Goal: Task Accomplishment & Management: Use online tool/utility

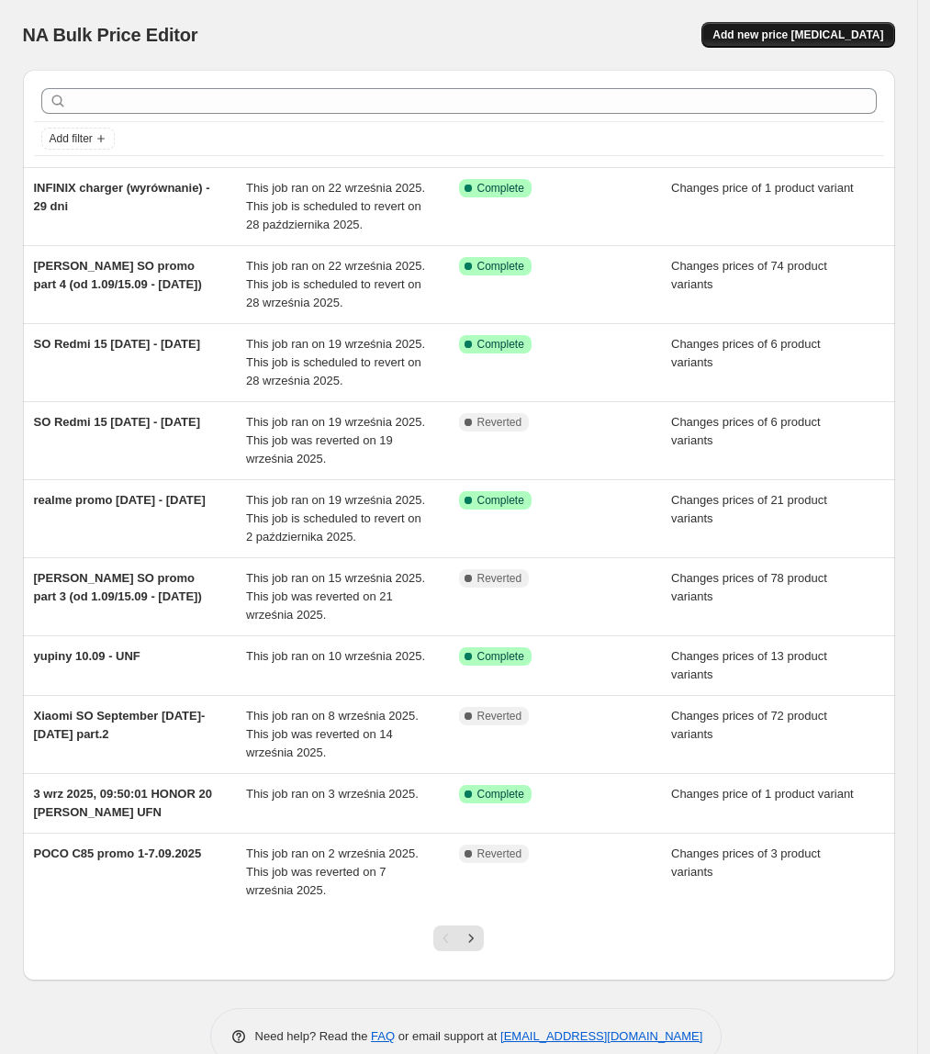
click at [880, 33] on span "Add new price [MEDICAL_DATA]" at bounding box center [798, 35] width 171 height 15
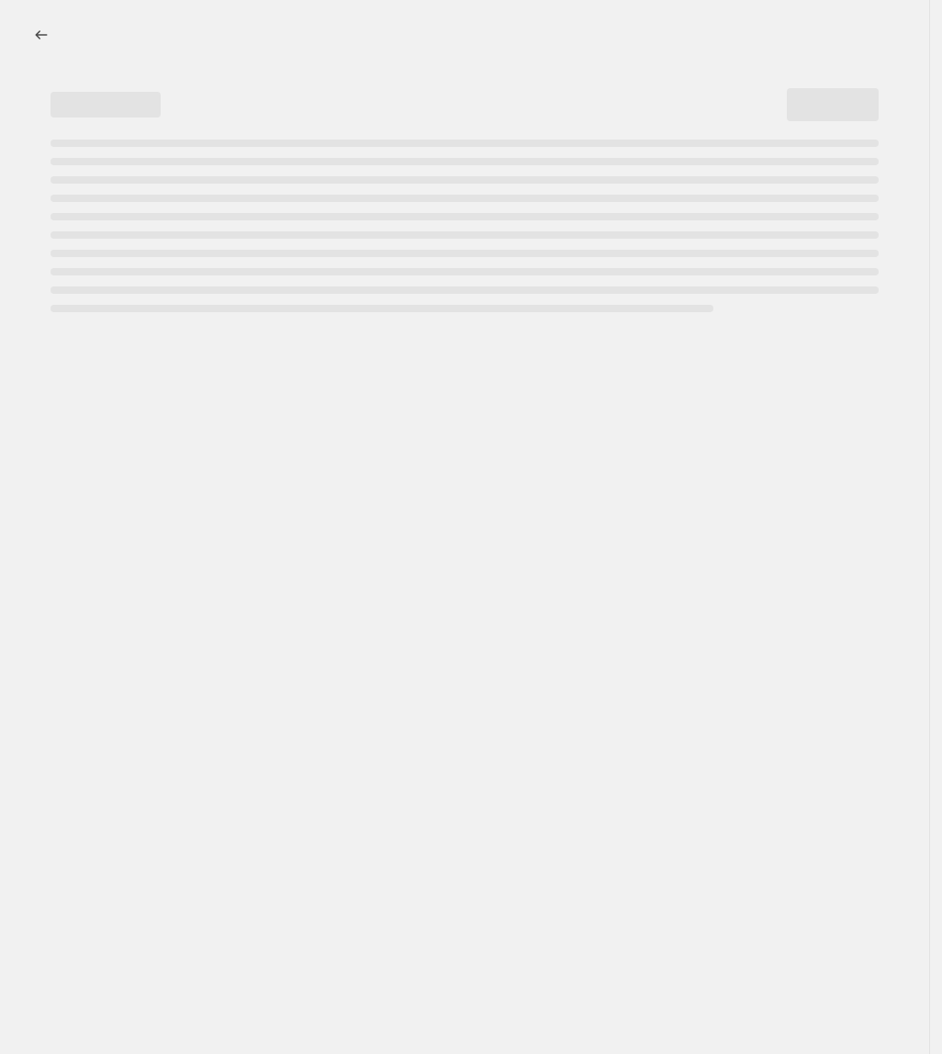
select select "percentage"
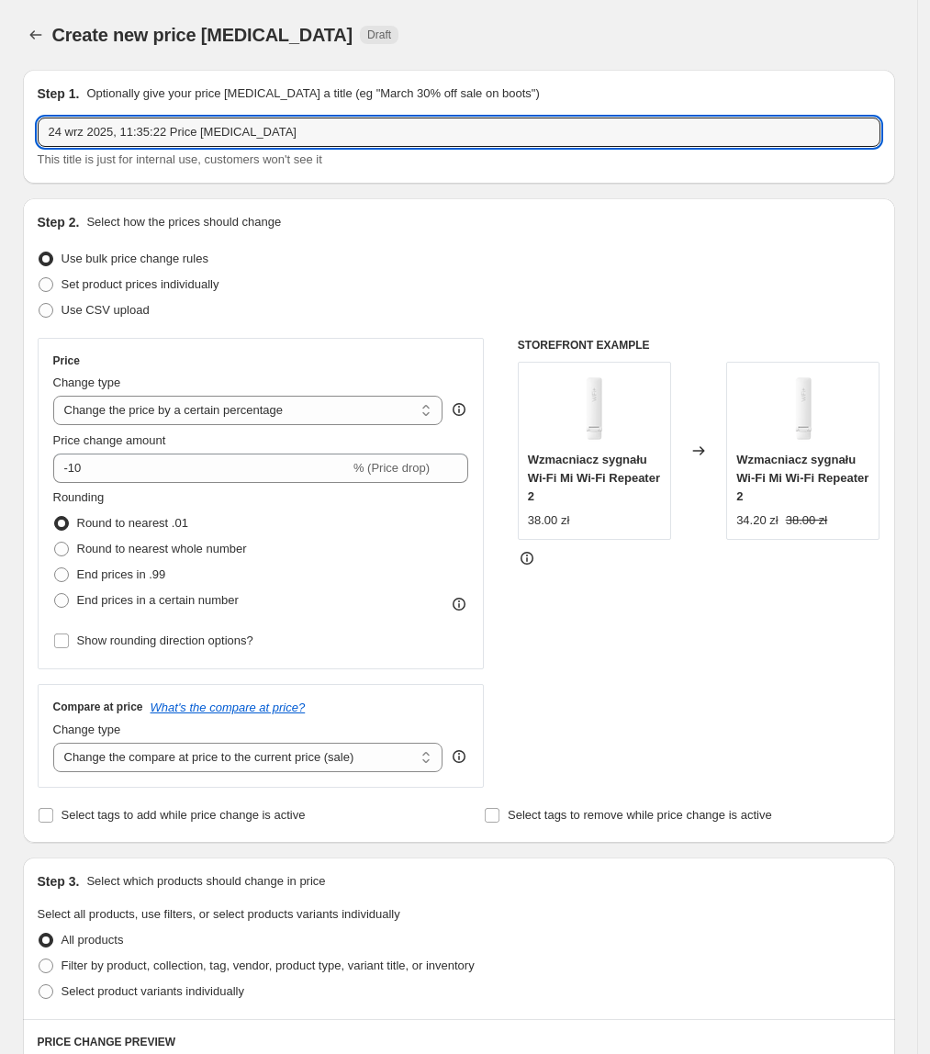
drag, startPoint x: 287, startPoint y: 148, endPoint x: 28, endPoint y: 163, distance: 259.4
click at [28, 163] on div "Step 1. Optionally give your price [MEDICAL_DATA] a title (eg "March 30% off sa…" at bounding box center [459, 127] width 872 height 114
type input "AIOT PROMO SO [DATE] - [DATE]"
click at [178, 284] on span "Set product prices individually" at bounding box center [141, 284] width 158 height 14
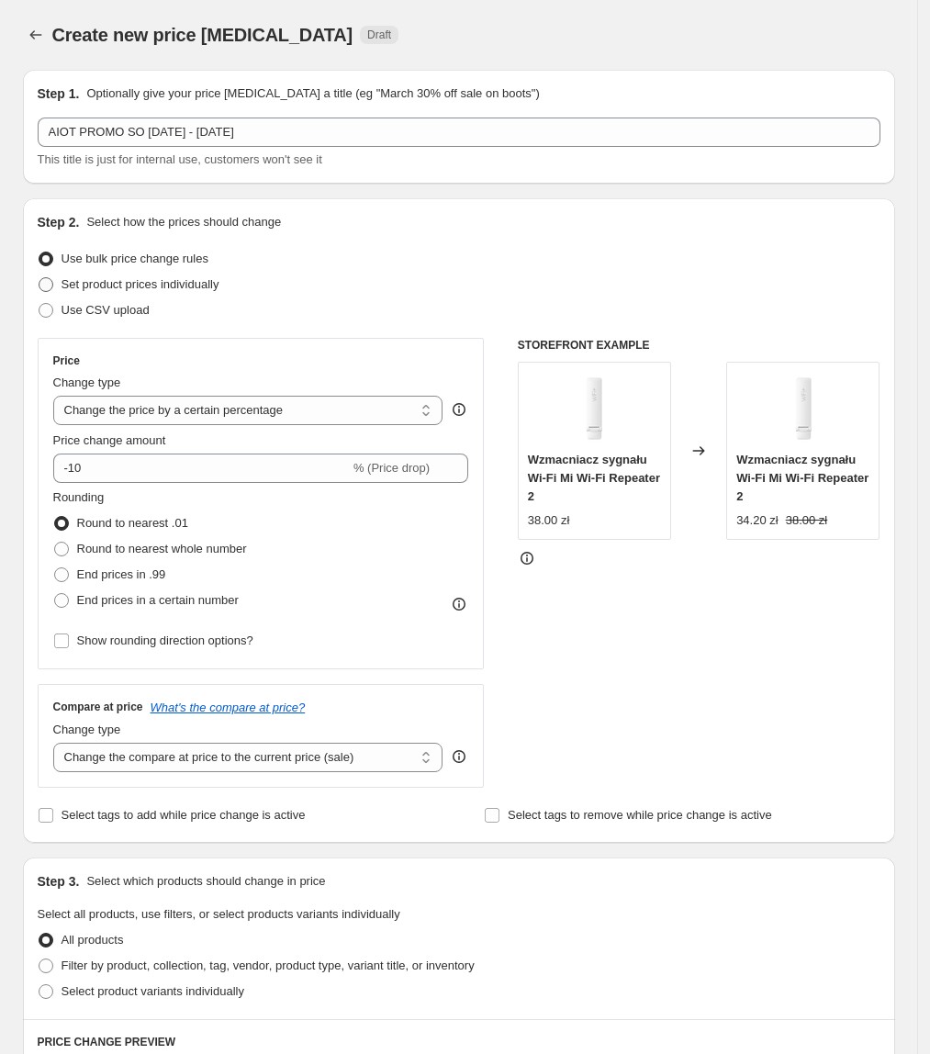
click at [60, 277] on label "Set product prices individually" at bounding box center [129, 285] width 182 height 26
click at [39, 277] on input "Set product prices individually" at bounding box center [39, 277] width 1 height 1
radio input "true"
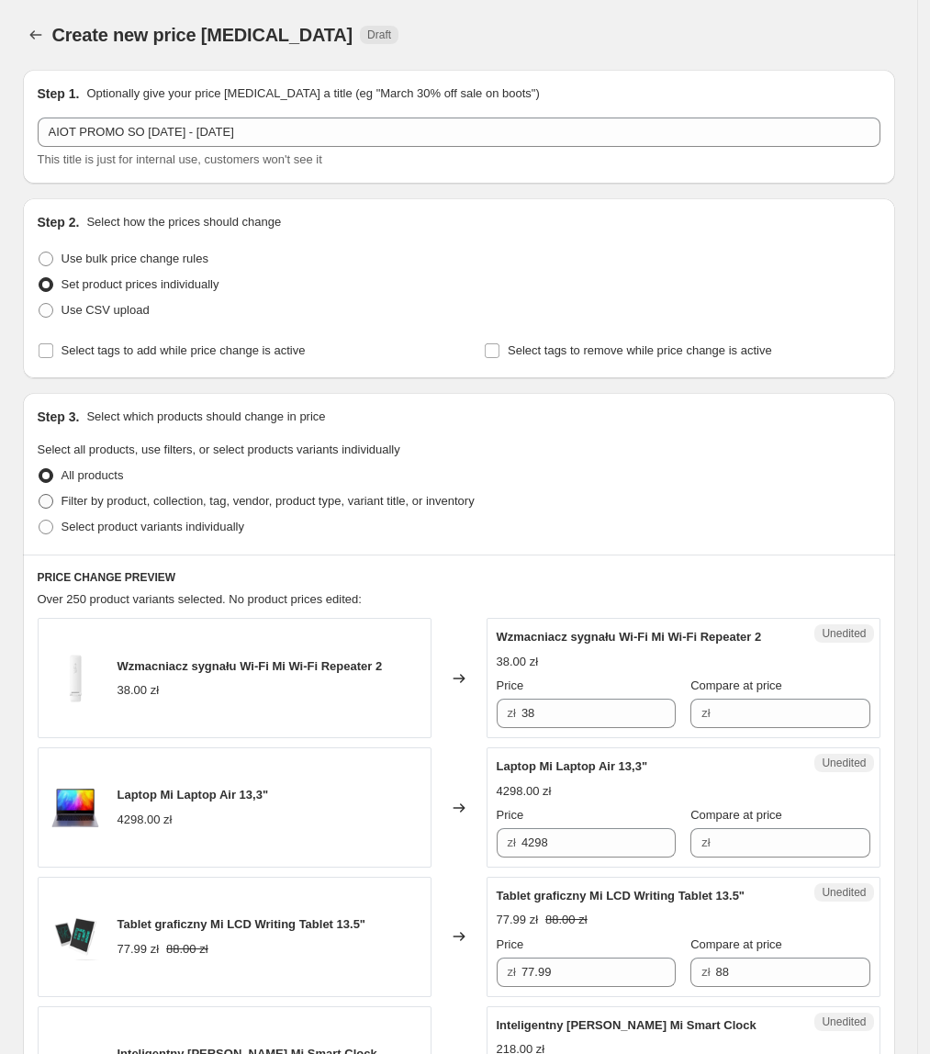
click at [107, 498] on span "Filter by product, collection, tag, vendor, product type, variant title, or inv…" at bounding box center [268, 501] width 413 height 14
click at [39, 495] on input "Filter by product, collection, tag, vendor, product type, variant title, or inv…" at bounding box center [39, 494] width 1 height 1
radio input "true"
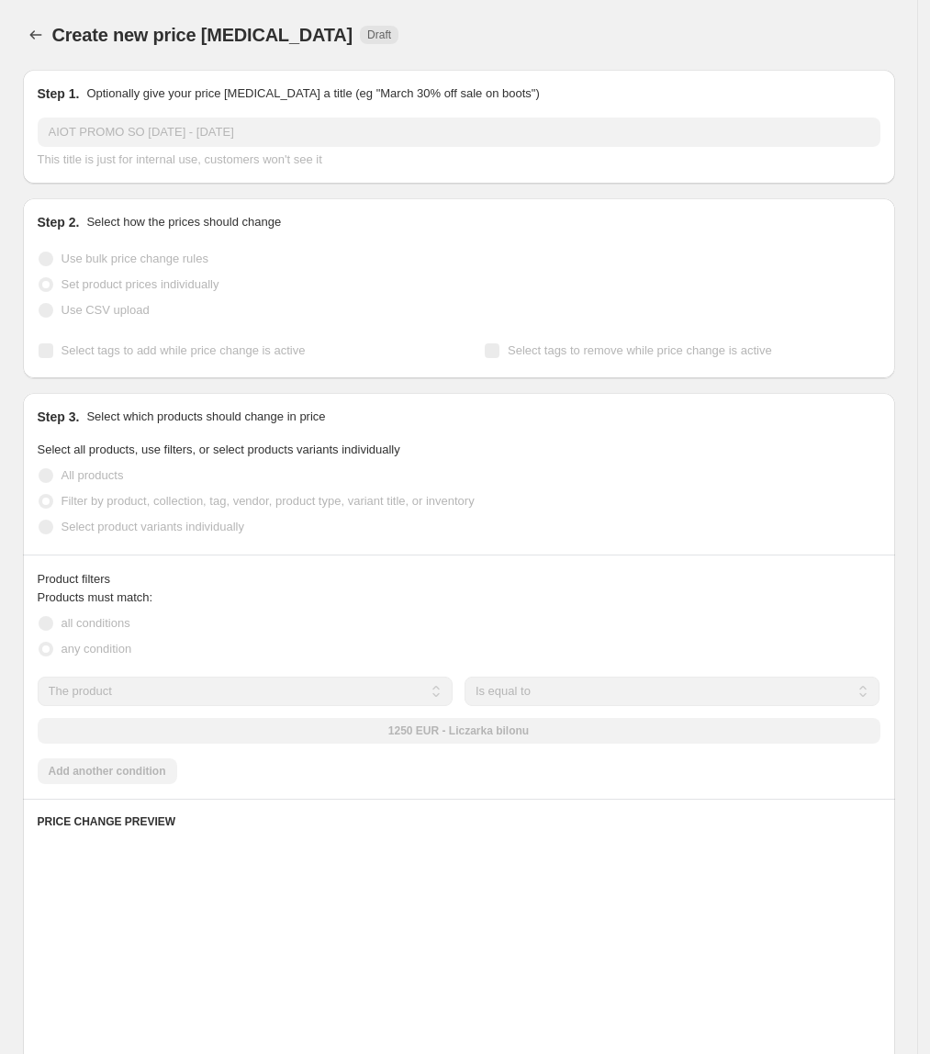
click at [115, 525] on span "Select product variants individually" at bounding box center [153, 527] width 183 height 14
click at [39, 521] on input "Select product variants individually" at bounding box center [39, 520] width 1 height 1
radio input "true"
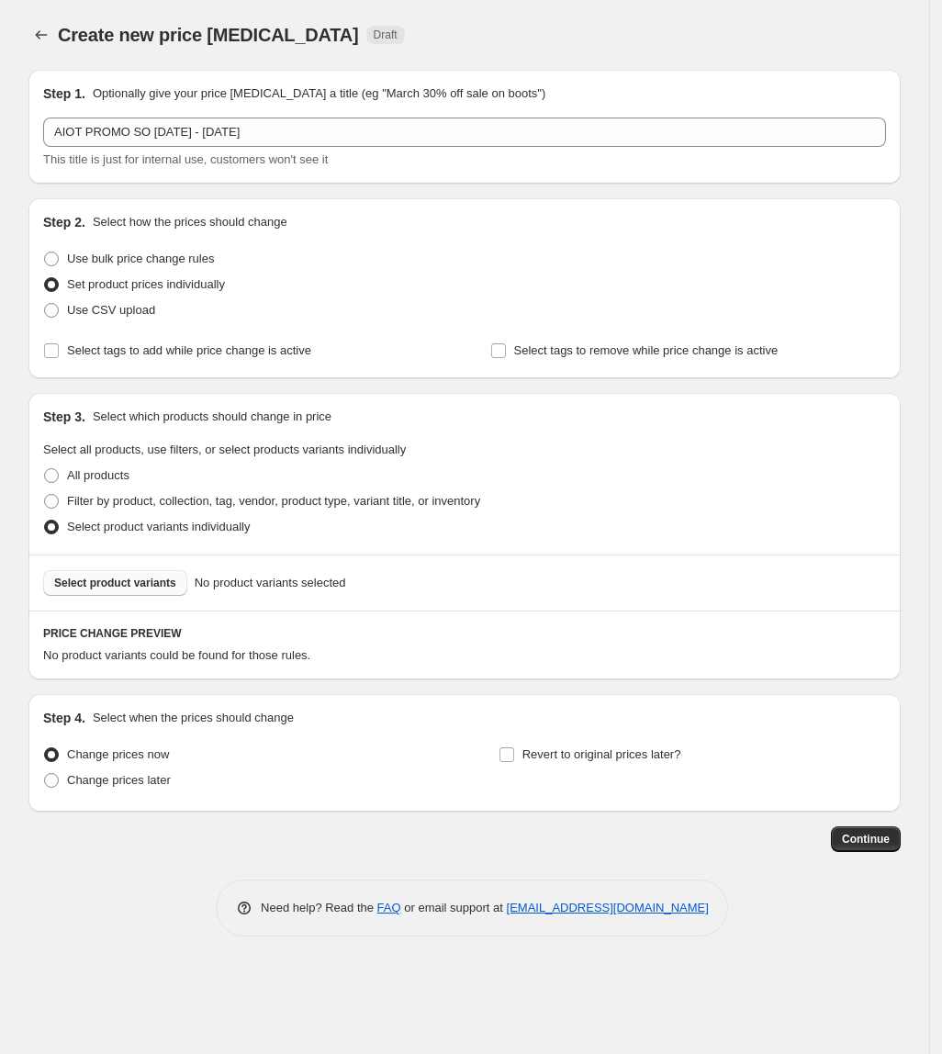
click at [134, 578] on span "Select product variants" at bounding box center [115, 583] width 122 height 15
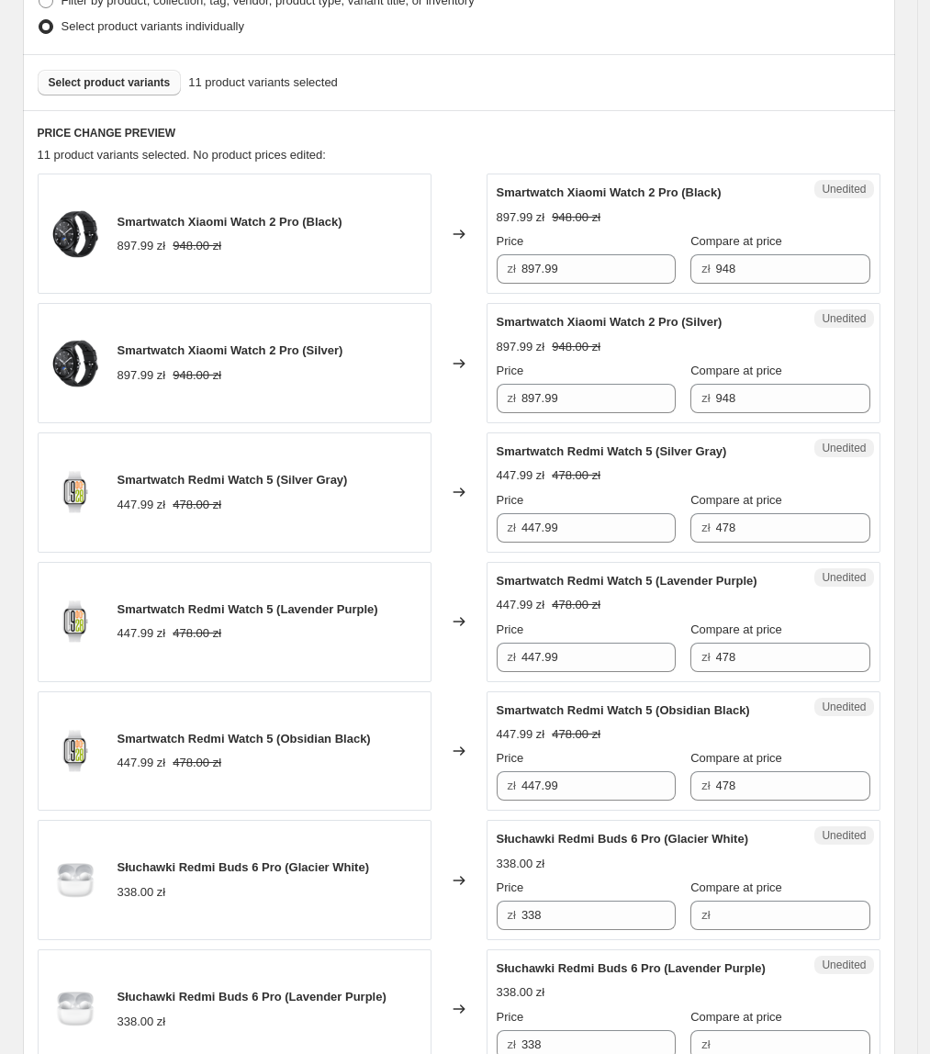
scroll to position [501, 0]
drag, startPoint x: 613, startPoint y: 281, endPoint x: 519, endPoint y: 280, distance: 94.6
click at [519, 280] on div "zł 897.99" at bounding box center [586, 267] width 179 height 29
type input "747.99"
click at [461, 387] on div "Changed to" at bounding box center [459, 362] width 55 height 120
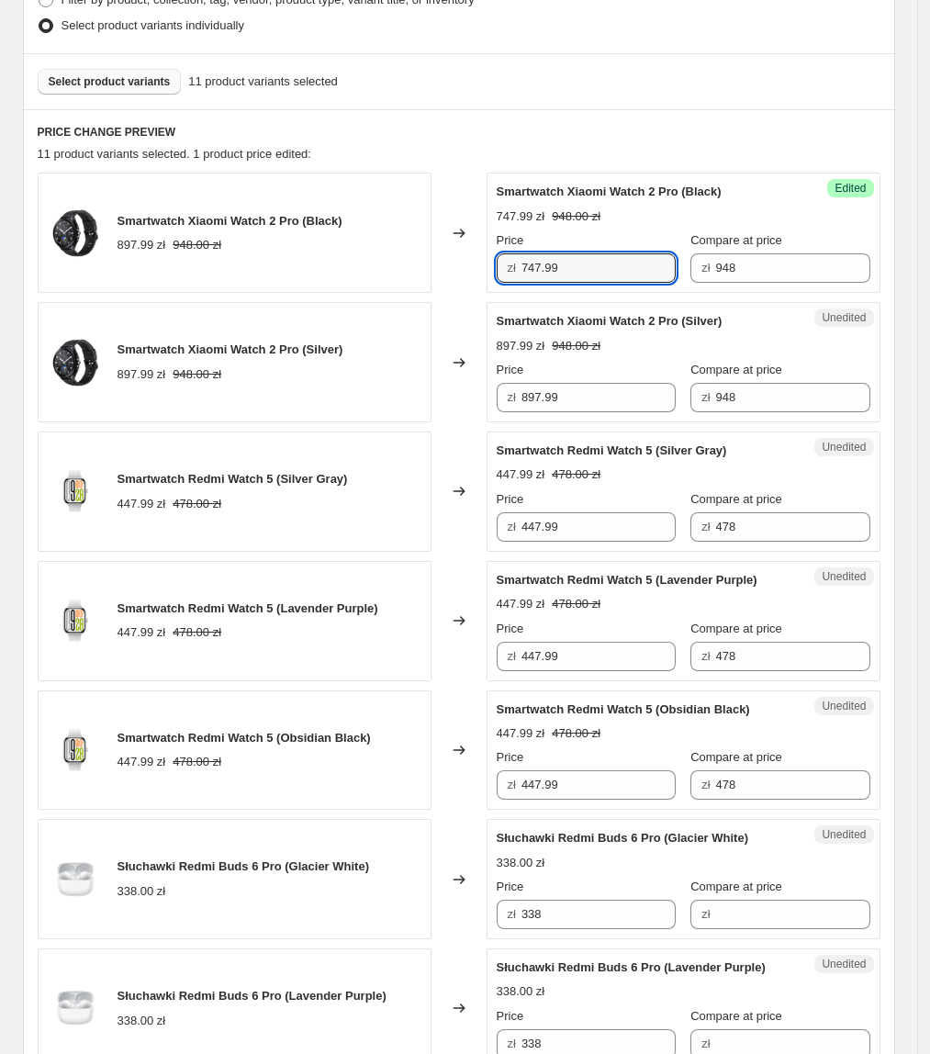
drag, startPoint x: 599, startPoint y: 259, endPoint x: 537, endPoint y: 331, distance: 95.1
click at [471, 268] on div "Smartwatch Xiaomi Watch 2 Pro (Black) 897.99 zł 948.00 zł Changed to Success Ed…" at bounding box center [459, 233] width 843 height 120
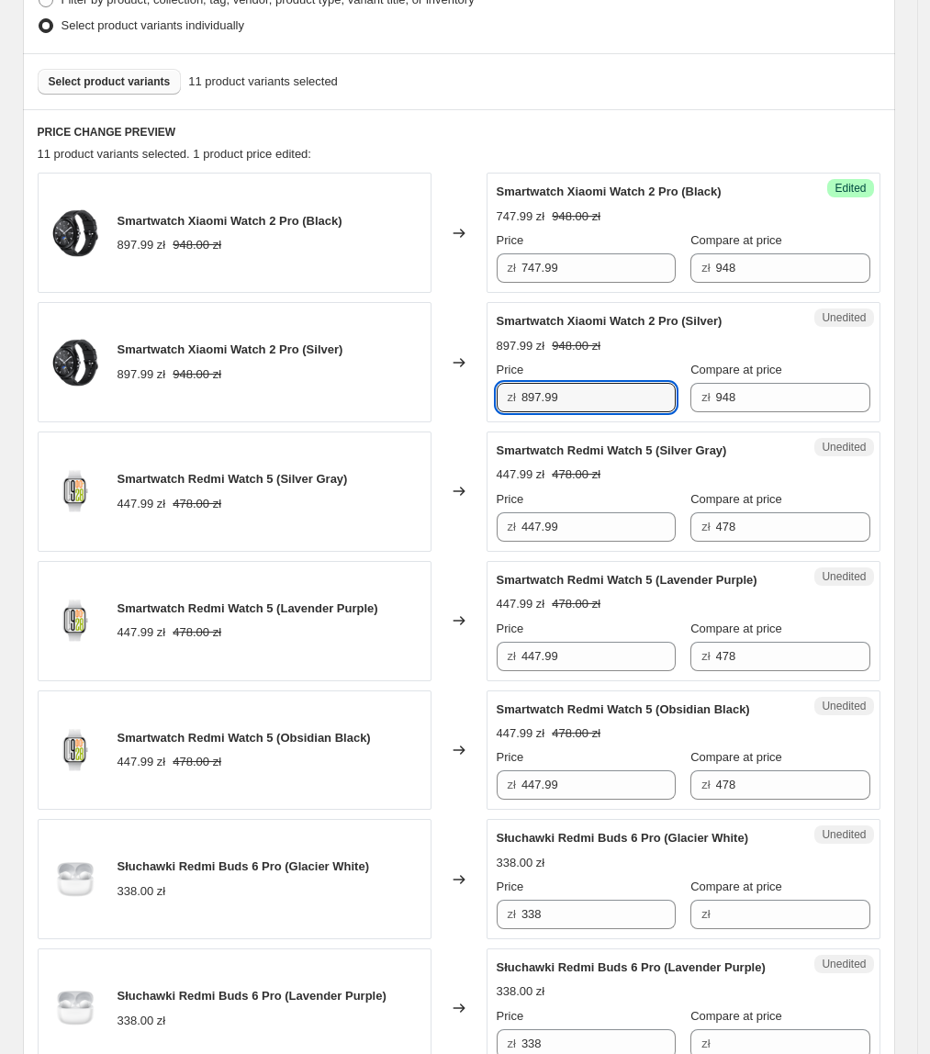
paste input "74"
drag, startPoint x: 589, startPoint y: 391, endPoint x: 346, endPoint y: 453, distance: 250.1
click at [346, 453] on div "Smartwatch Xiaomi Watch 2 Pro (Black) 897.99 zł 948.00 zł Changed to Success Ed…" at bounding box center [459, 879] width 843 height 1413
type input "747.99"
click at [346, 453] on div "Smartwatch Redmi Watch 5 (Silver Gray) 447.99 zł 478.00 zł" at bounding box center [235, 492] width 394 height 120
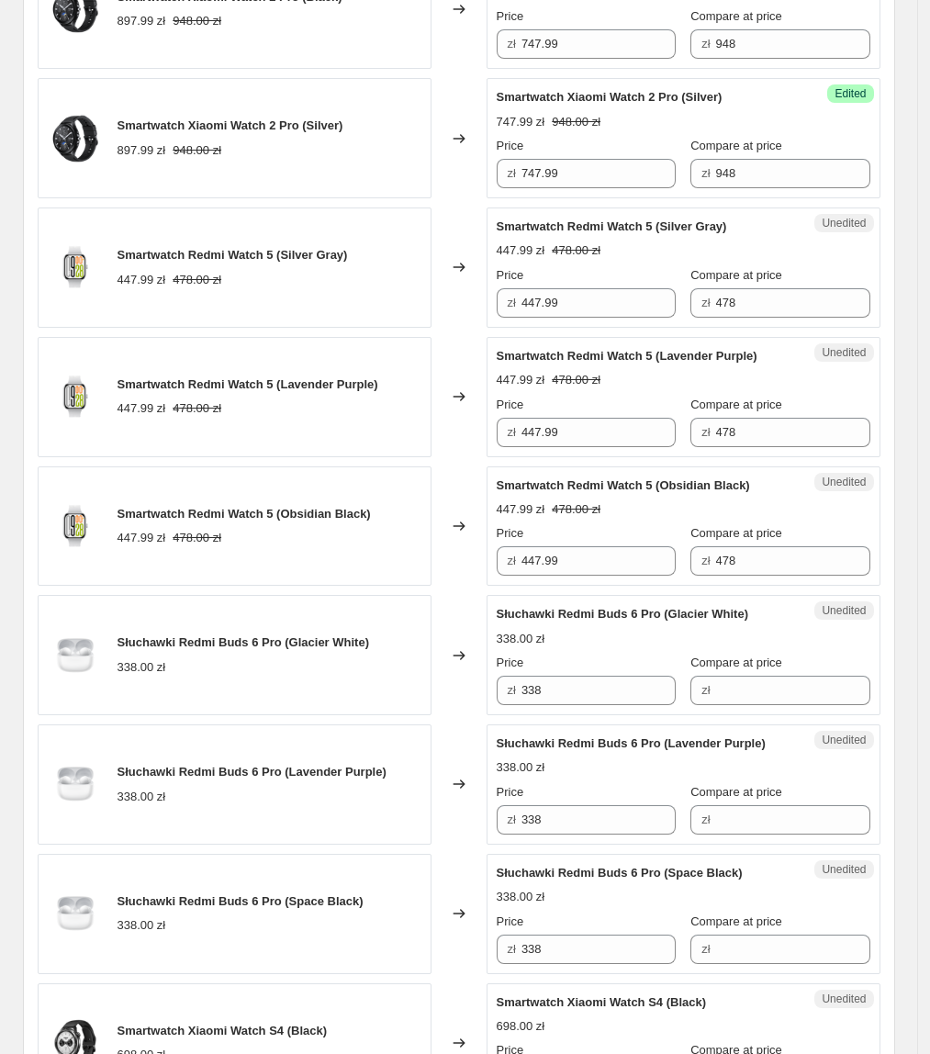
scroll to position [728, 0]
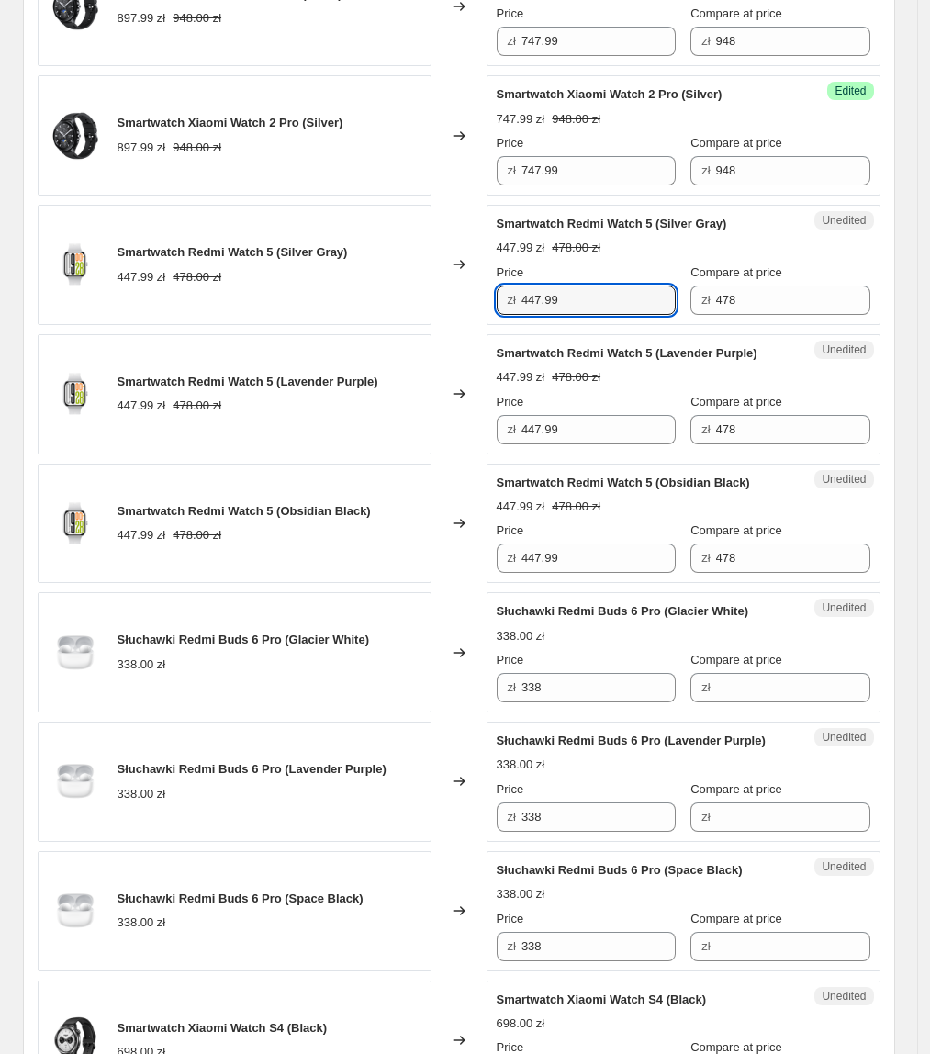
drag, startPoint x: 577, startPoint y: 298, endPoint x: 511, endPoint y: 302, distance: 65.3
click at [511, 302] on div "zł 447.99" at bounding box center [586, 300] width 179 height 29
type input "377.99"
click at [461, 399] on icon at bounding box center [459, 394] width 18 height 18
drag, startPoint x: 575, startPoint y: 310, endPoint x: 445, endPoint y: 324, distance: 130.2
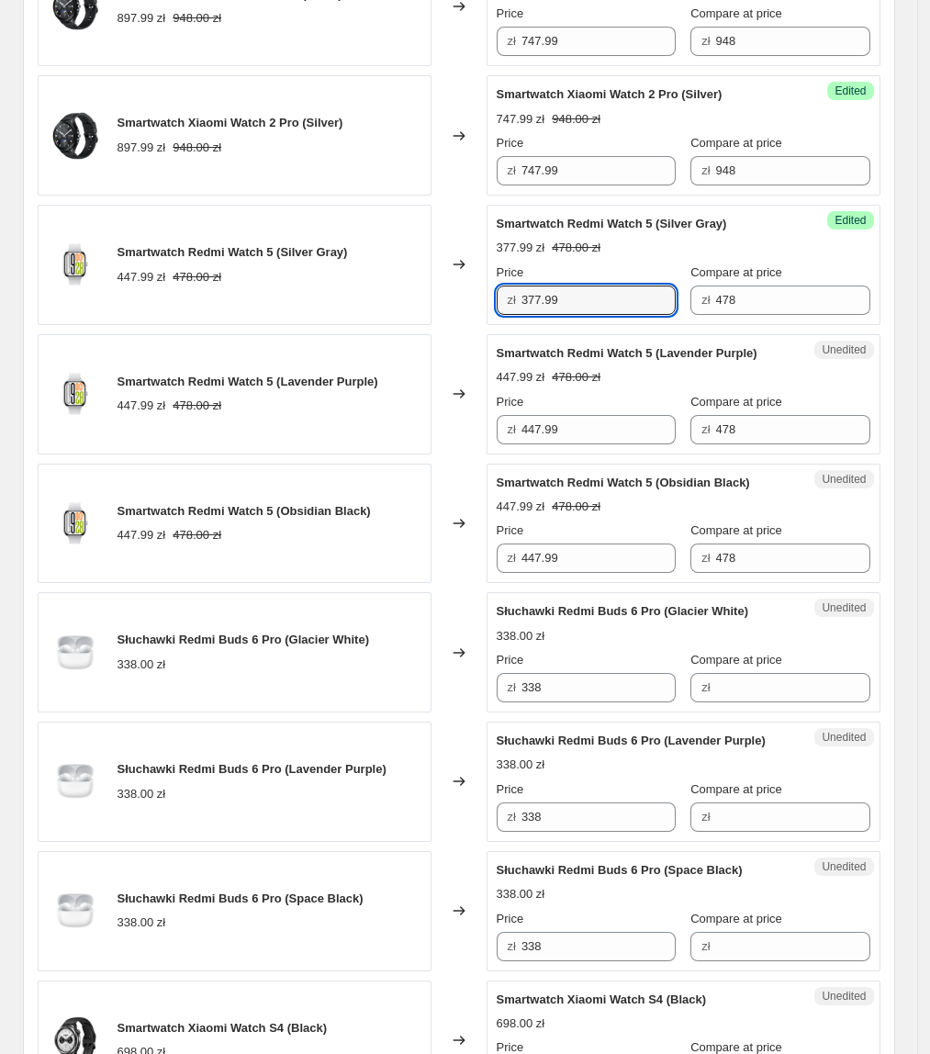
click at [445, 324] on div "Smartwatch Redmi Watch 5 (Silver Gray) 447.99 zł 478.00 zł Changed to Success E…" at bounding box center [459, 265] width 843 height 120
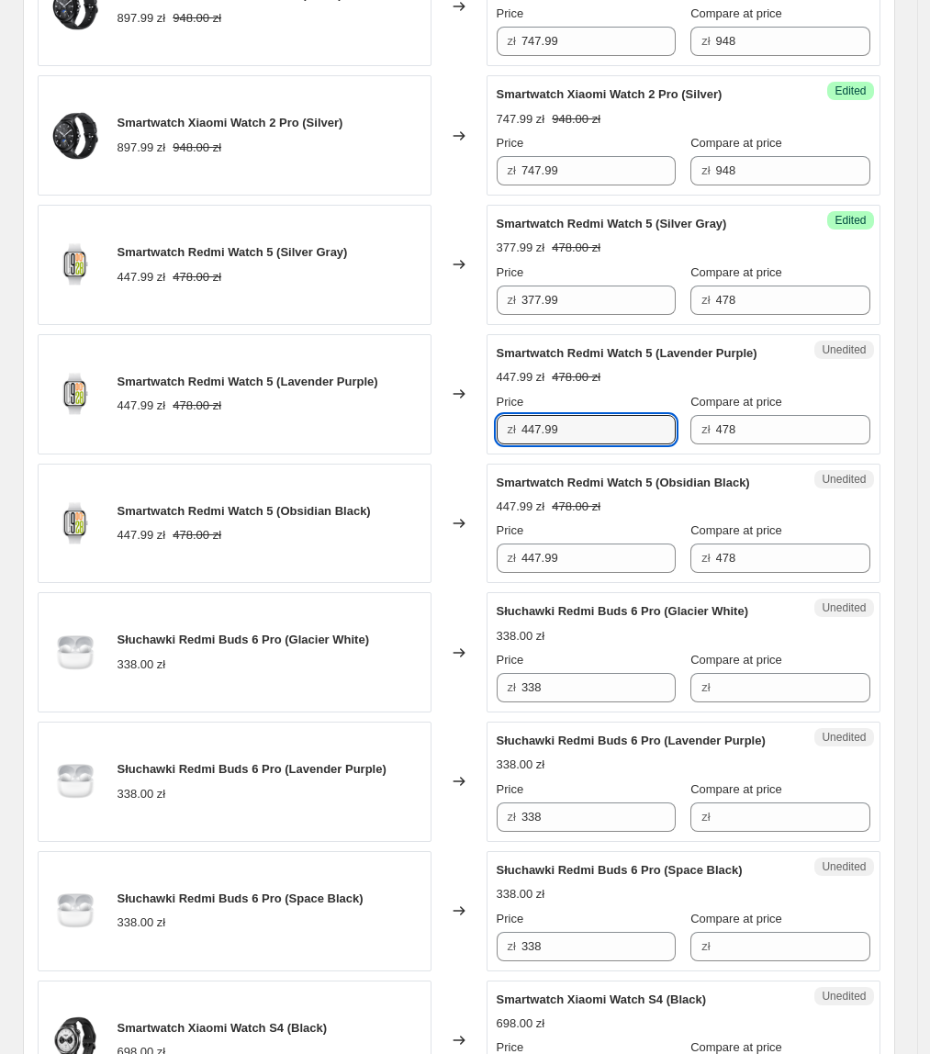
drag, startPoint x: 585, startPoint y: 437, endPoint x: 520, endPoint y: 481, distance: 78.7
click at [455, 455] on div "Smartwatch Redmi Watch 5 (Lavender Purple) 447.99 zł 478.00 zł Changed to Unedi…" at bounding box center [459, 394] width 843 height 120
paste input "37"
type input "377.99"
drag, startPoint x: 641, startPoint y: 578, endPoint x: 573, endPoint y: 578, distance: 68.0
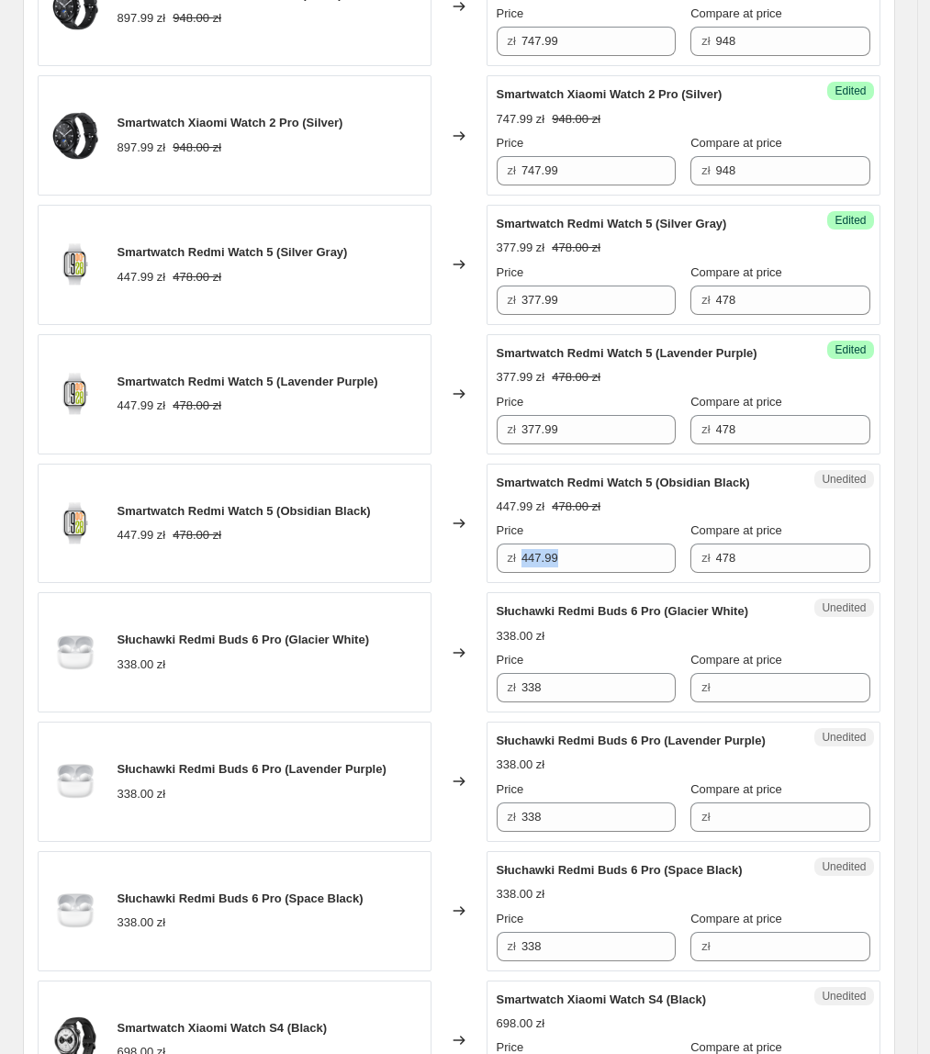
click at [574, 578] on div "Unedited Smartwatch Redmi Watch 5 (Obsidian Black) 447.99 zł 478.00 zł Price zł…" at bounding box center [684, 524] width 394 height 120
click at [596, 567] on input "447.99" at bounding box center [599, 558] width 154 height 29
drag, startPoint x: 622, startPoint y: 559, endPoint x: 416, endPoint y: 559, distance: 205.7
click at [416, 559] on div "Smartwatch Redmi Watch 5 (Obsidian Black) 447.99 zł 478.00 zł Changed to Unedit…" at bounding box center [459, 524] width 843 height 120
paste input "37"
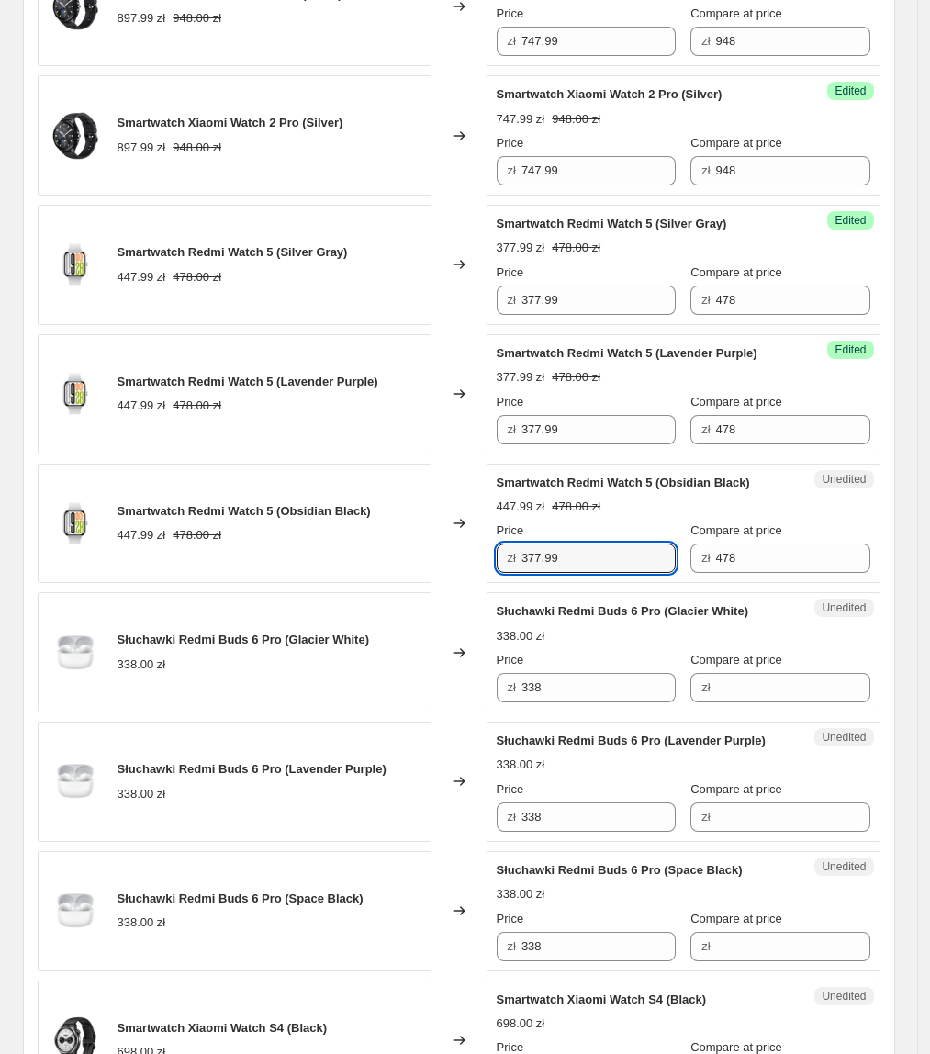
type input "377.99"
click at [417, 559] on div "Smartwatch Redmi Watch 5 (Obsidian Black) 447.99 zł 478.00 zł" at bounding box center [235, 524] width 394 height 120
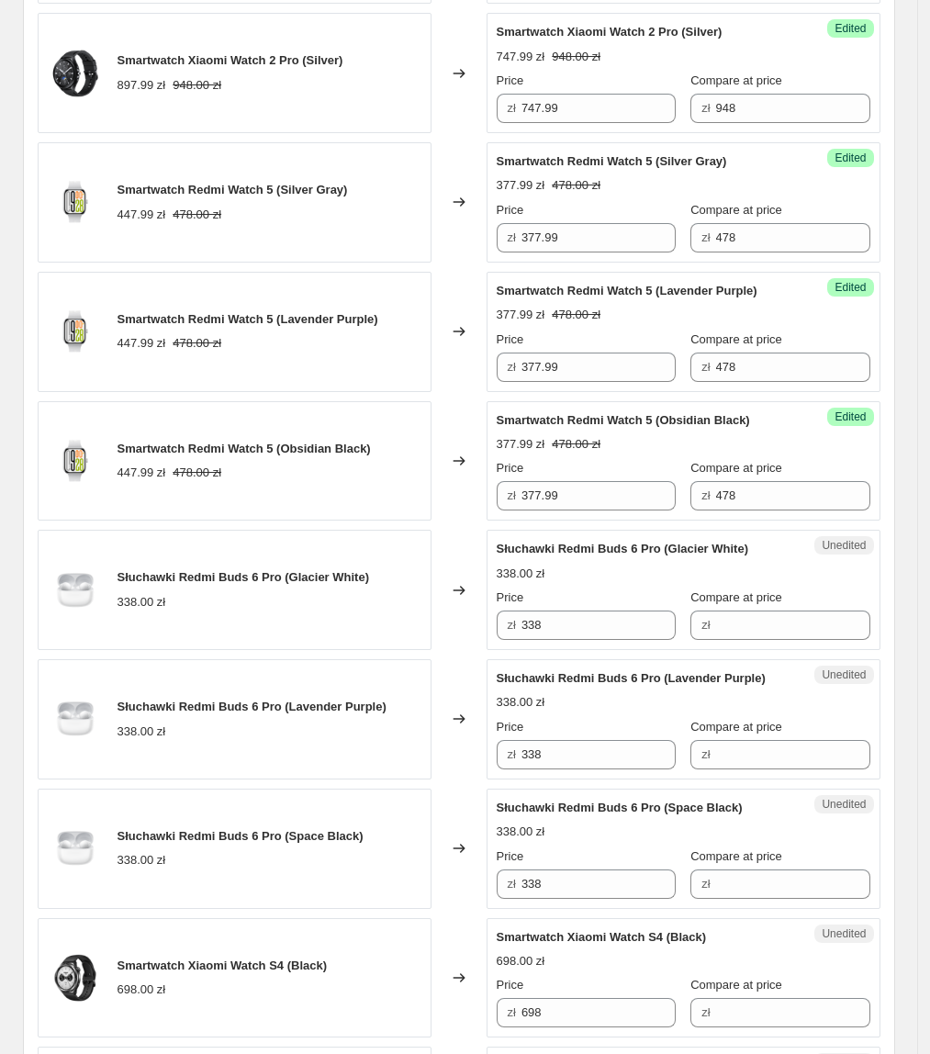
scroll to position [813, 0]
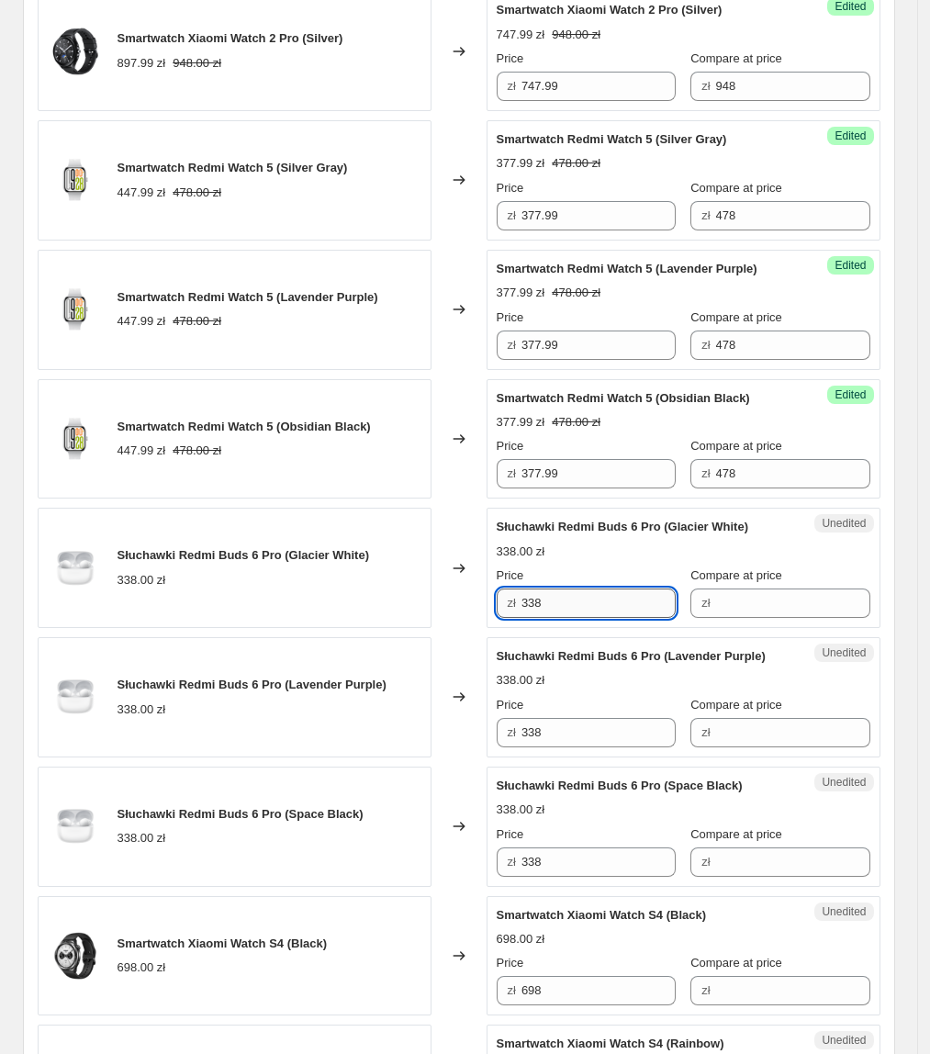
drag, startPoint x: 615, startPoint y: 599, endPoint x: 537, endPoint y: 597, distance: 78.1
click at [522, 597] on div "zł 338" at bounding box center [586, 603] width 179 height 29
drag, startPoint x: 738, startPoint y: 599, endPoint x: 711, endPoint y: 602, distance: 27.8
click at [738, 597] on input "Compare at price" at bounding box center [793, 603] width 154 height 29
paste input "338"
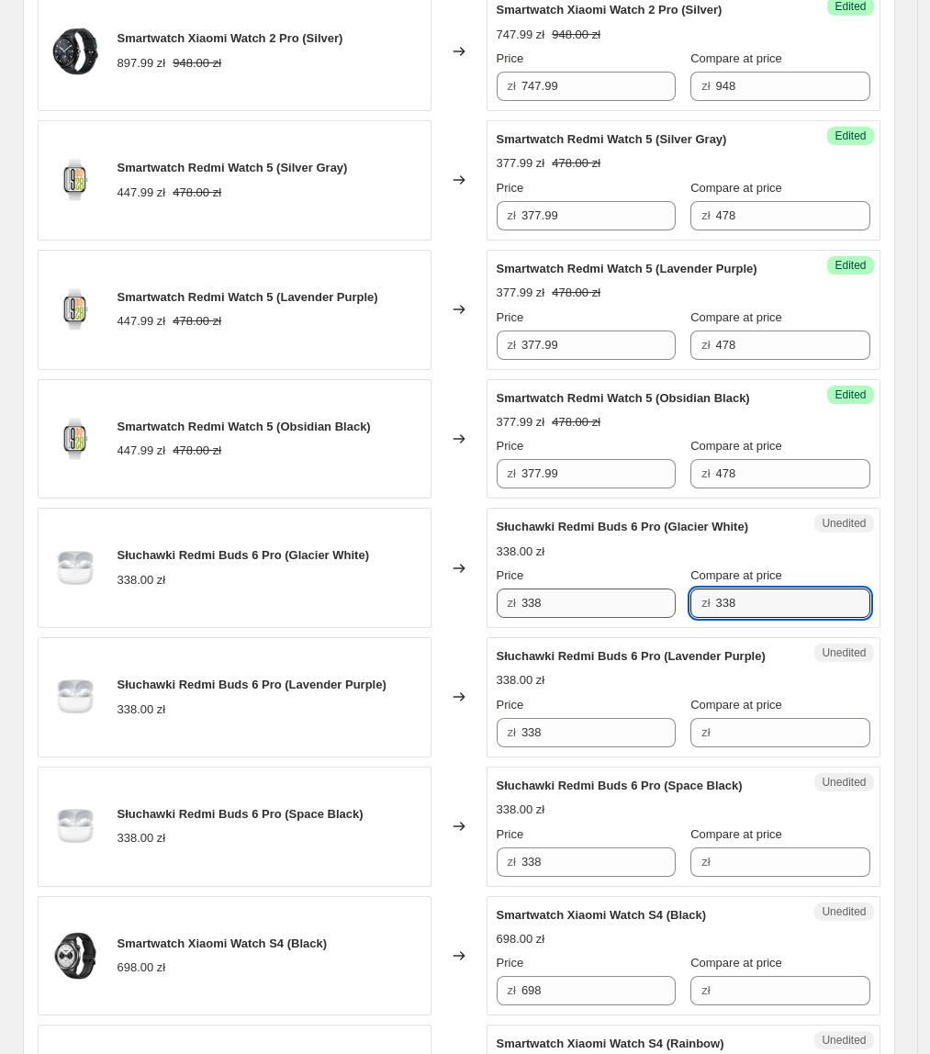
type input "338"
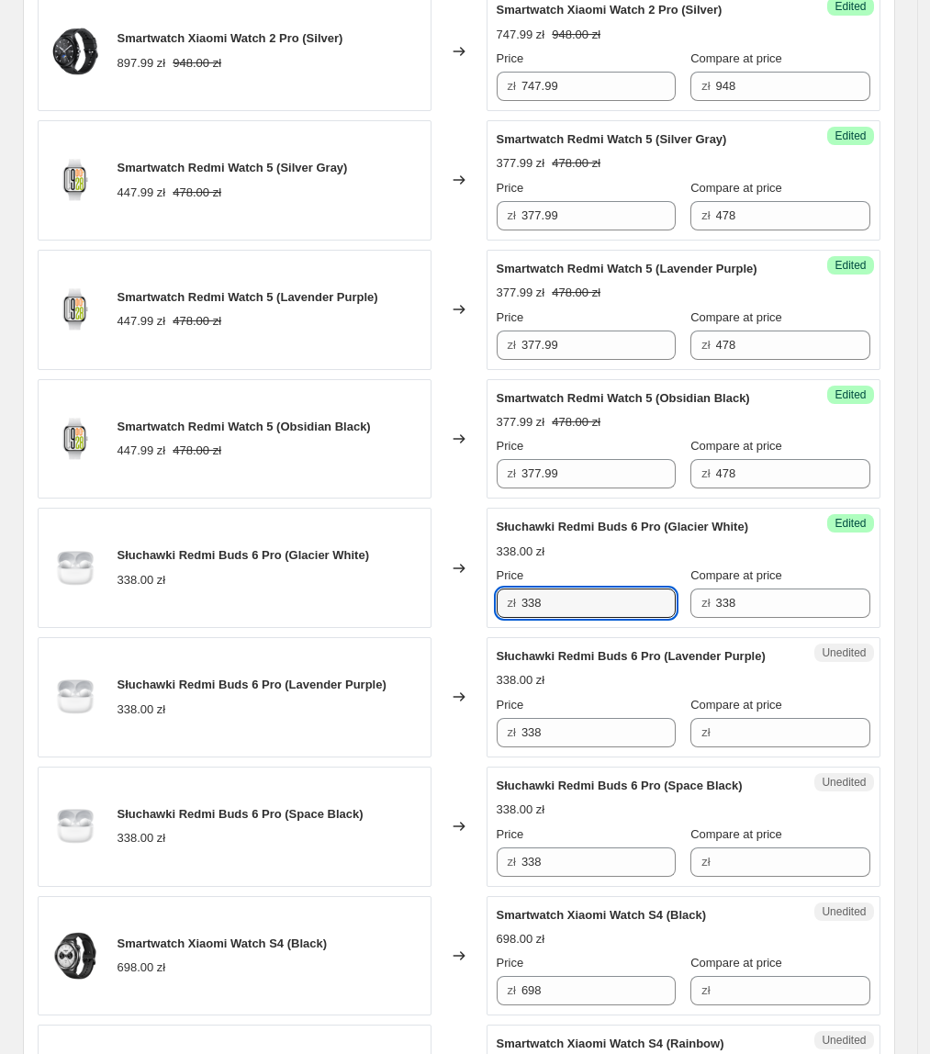
drag, startPoint x: 590, startPoint y: 619, endPoint x: 518, endPoint y: 622, distance: 71.7
click at [518, 622] on div "Success Edited Słuchawki Redmi Buds 6 Pro (Glacier White) 338.00 zł Price zł 33…" at bounding box center [684, 568] width 394 height 120
type input "257.99"
click at [523, 666] on div "Słuchawki Redmi Buds 6 Pro (Lavender Purple)" at bounding box center [647, 656] width 300 height 18
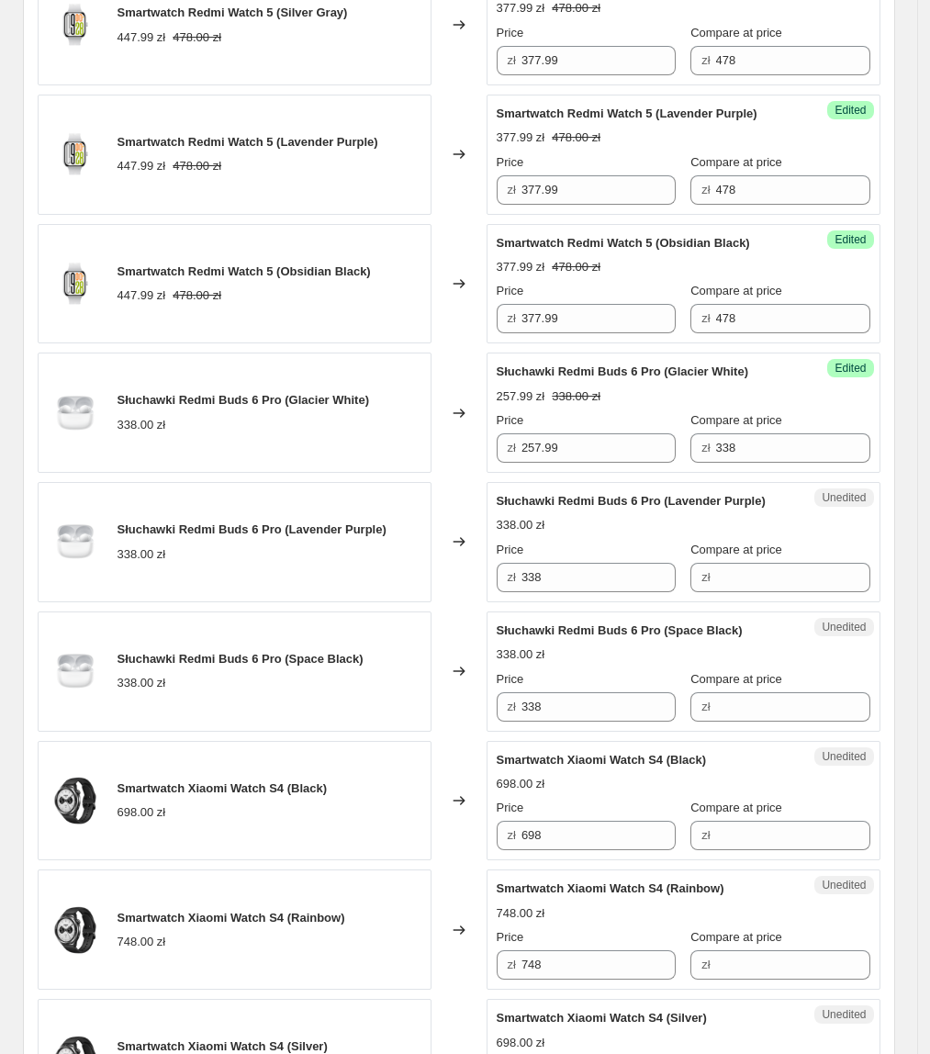
scroll to position [1008, 0]
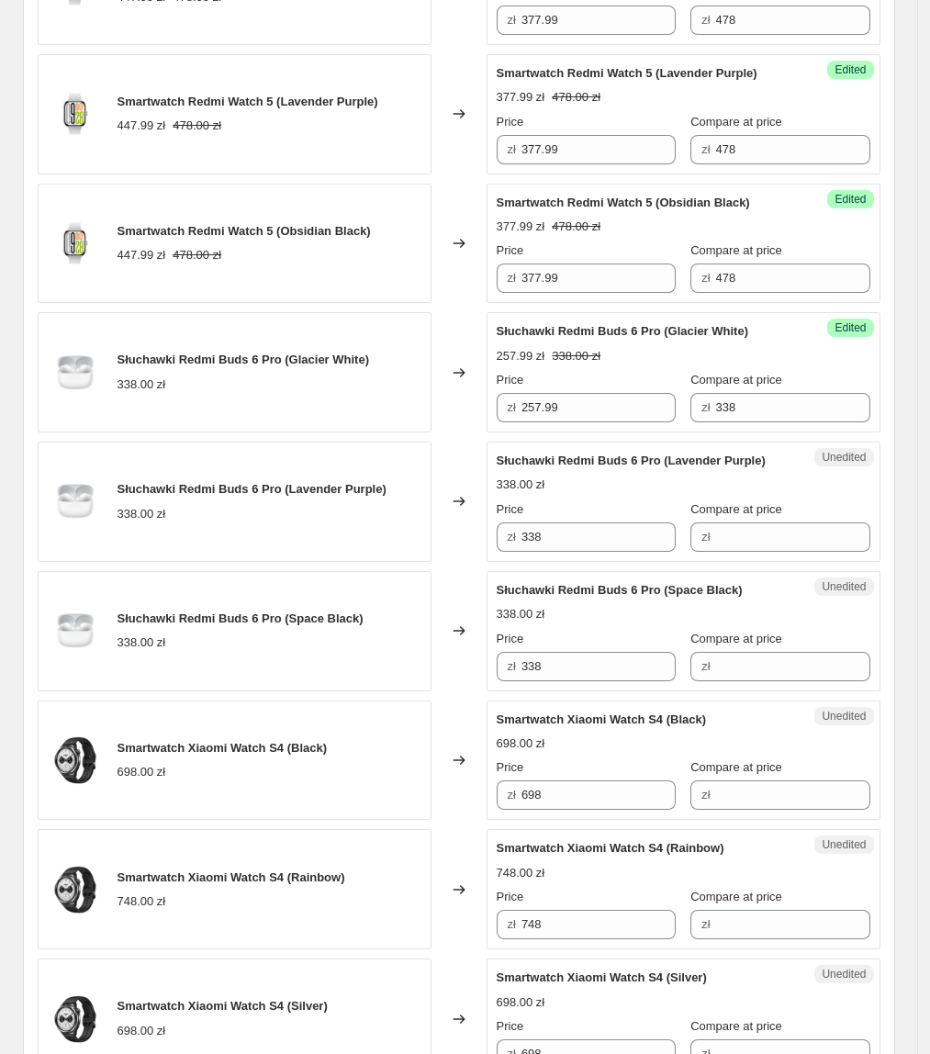
click at [604, 389] on div "Price" at bounding box center [586, 380] width 179 height 18
drag, startPoint x: 615, startPoint y: 416, endPoint x: 482, endPoint y: 441, distance: 135.4
click at [475, 433] on div "Słuchawki Redmi Buds 6 Pro (Glacier White) 338.00 zł Changed to Success Edited …" at bounding box center [459, 372] width 843 height 120
drag, startPoint x: 617, startPoint y: 547, endPoint x: 464, endPoint y: 556, distance: 153.6
click at [465, 556] on div "Słuchawki Redmi Buds 6 Pro (Lavender Purple) 338.00 zł Changed to Unedited Słuc…" at bounding box center [459, 502] width 843 height 120
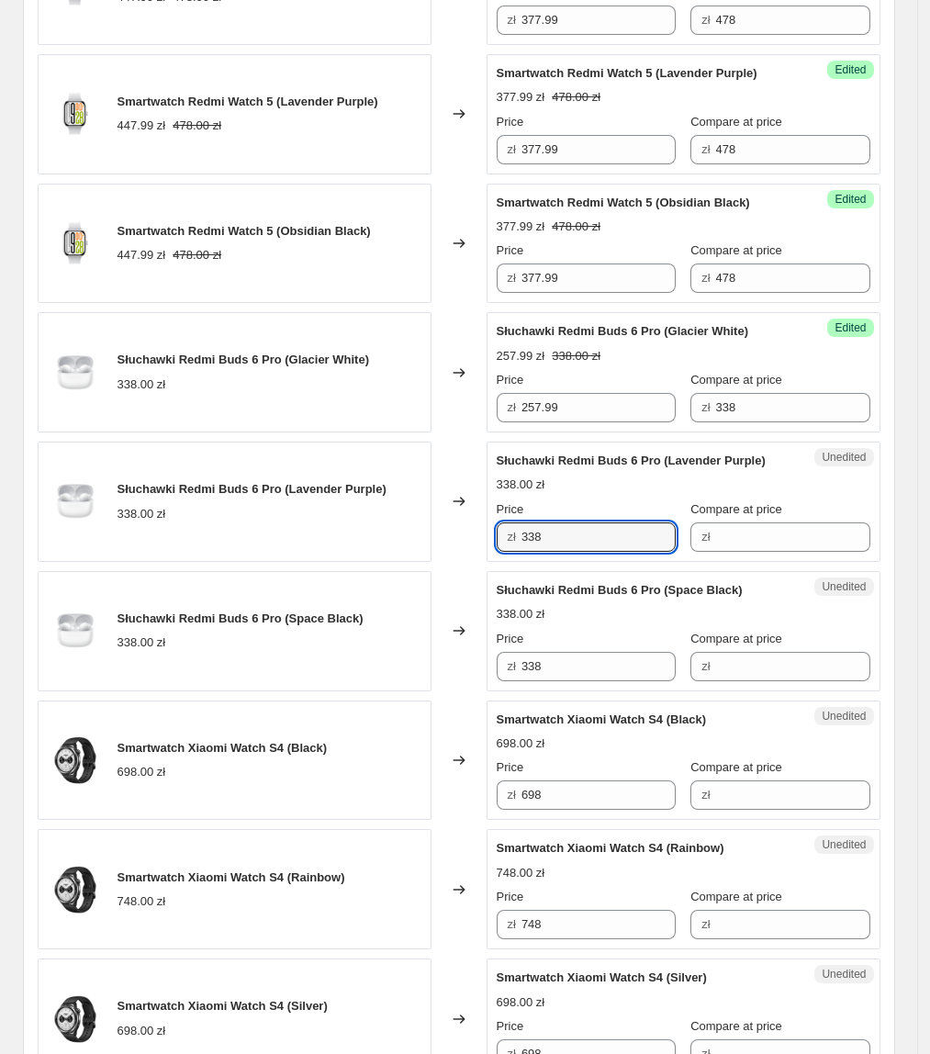
paste input "257.99"
type input "257.99"
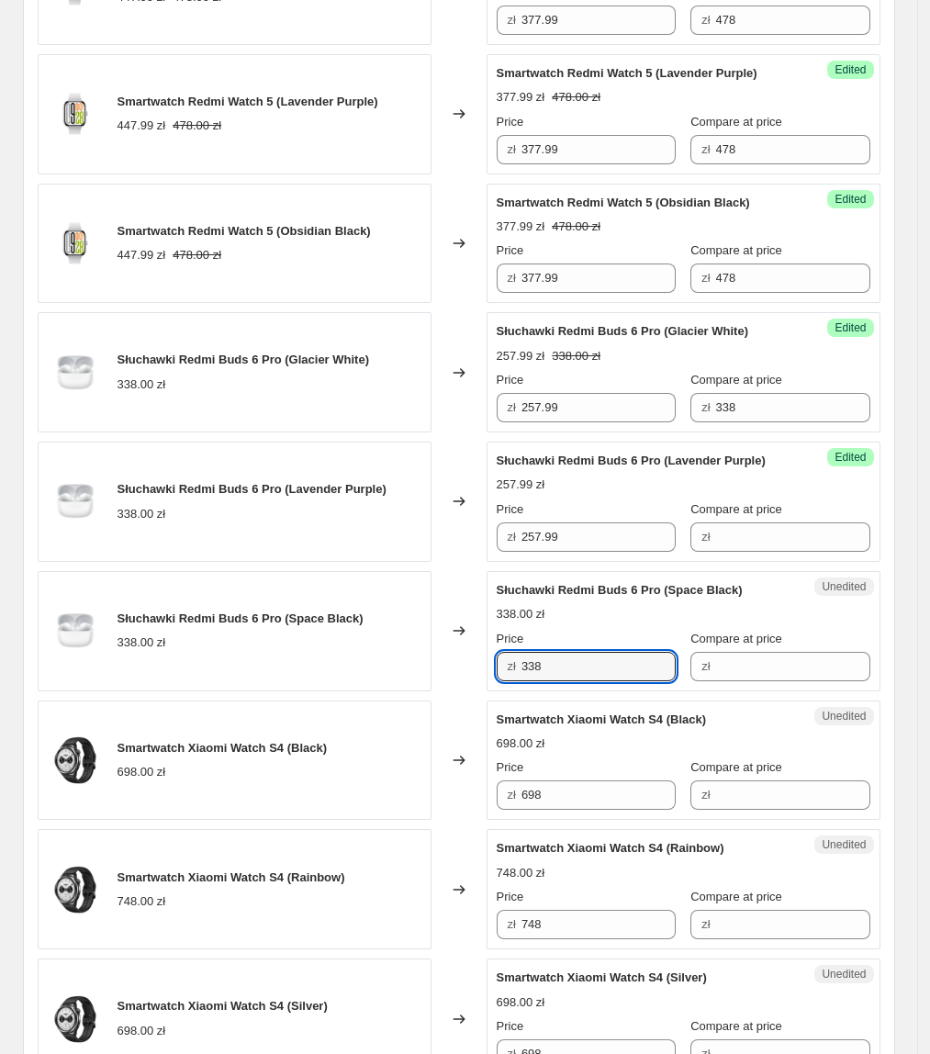
drag, startPoint x: 580, startPoint y: 667, endPoint x: 361, endPoint y: 714, distance: 224.6
click at [361, 714] on div "Smartwatch Xiaomi Watch 2 Pro (Black) 897.99 zł 948.00 zł Changed to Success Ed…" at bounding box center [459, 372] width 843 height 1413
paste input "257.99"
type input "257.99"
click at [361, 714] on div "Smartwatch Xiaomi Watch S4 (Black) 698.00 zł" at bounding box center [235, 761] width 394 height 120
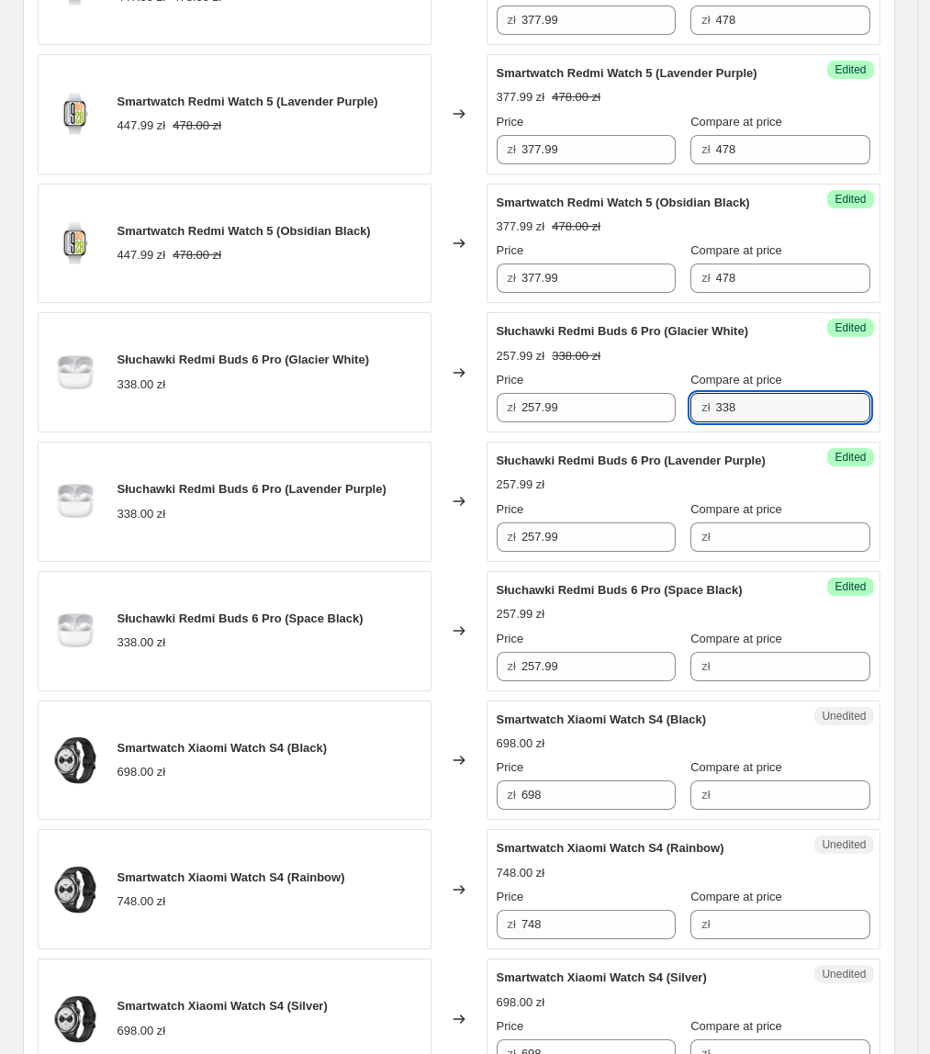
drag, startPoint x: 758, startPoint y: 415, endPoint x: 724, endPoint y: 460, distance: 56.9
click at [678, 428] on div "Success Edited Słuchawki Redmi Buds 6 Pro (Glacier White) 257.99 zł 338.00 zł P…" at bounding box center [684, 372] width 394 height 120
click at [777, 519] on div "Compare at price" at bounding box center [780, 509] width 179 height 18
click at [742, 560] on div "Success Edited Słuchawki Redmi Buds 6 Pro (Lavender Purple) 257.99 zł Price zł …" at bounding box center [684, 502] width 394 height 120
click at [750, 542] on input "Compare at price" at bounding box center [793, 537] width 154 height 29
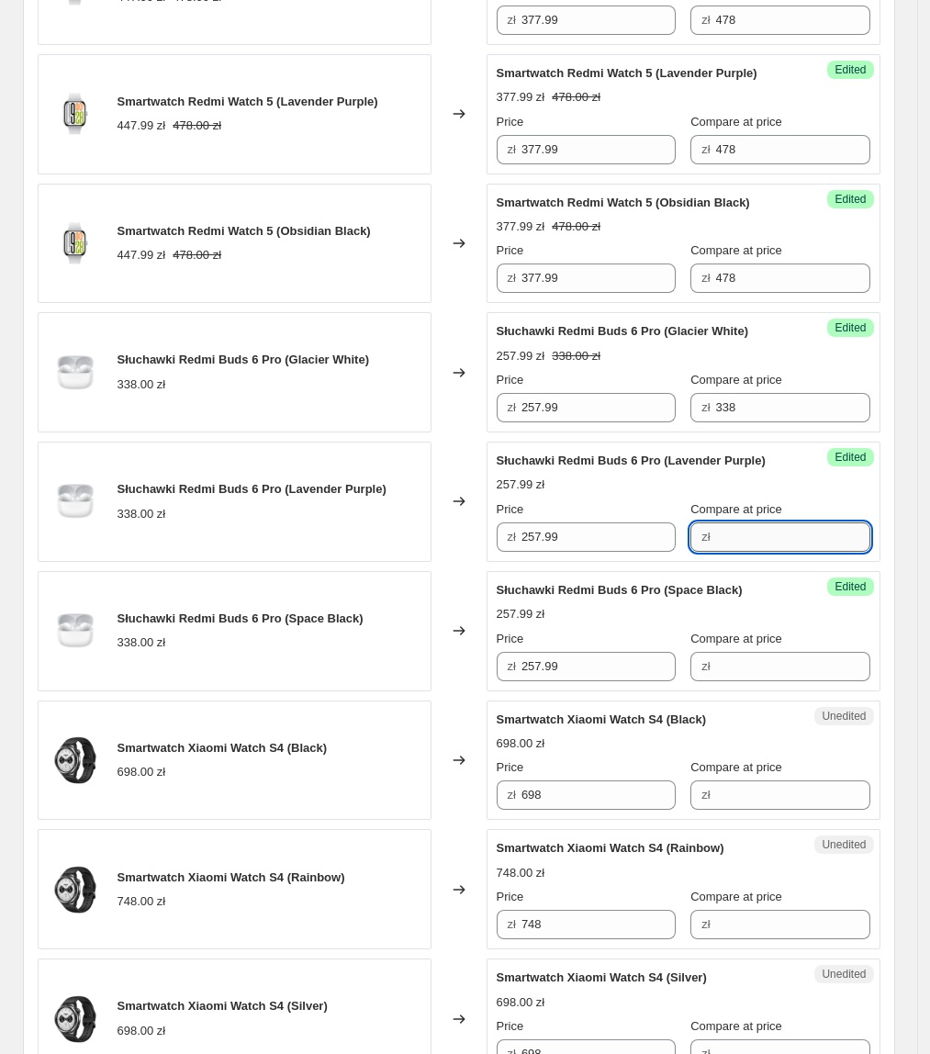
paste input "338"
type input "338"
drag, startPoint x: 750, startPoint y: 669, endPoint x: 733, endPoint y: 669, distance: 17.5
click at [750, 669] on input "Compare at price" at bounding box center [793, 666] width 154 height 29
paste input "338"
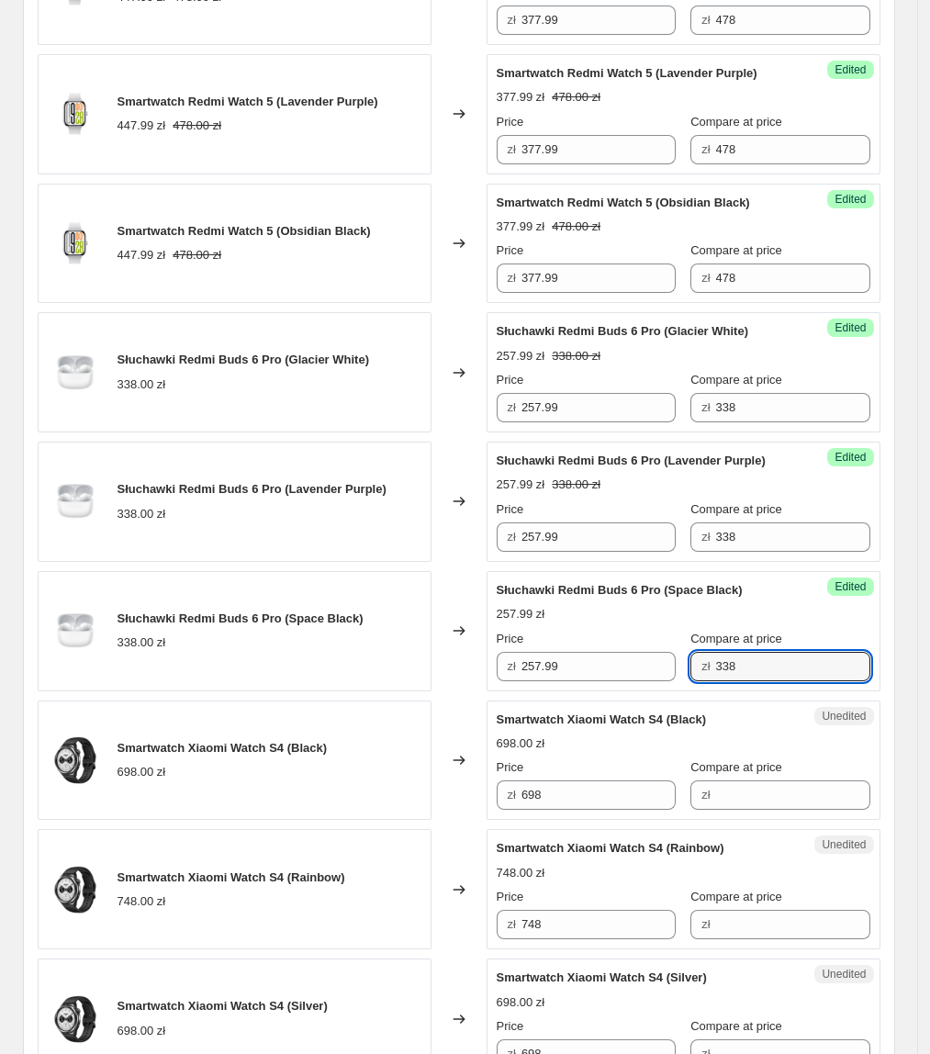
type input "338"
click at [412, 656] on div "Słuchawki Redmi Buds 6 Pro (Space Black) 338.00 zł" at bounding box center [235, 631] width 394 height 120
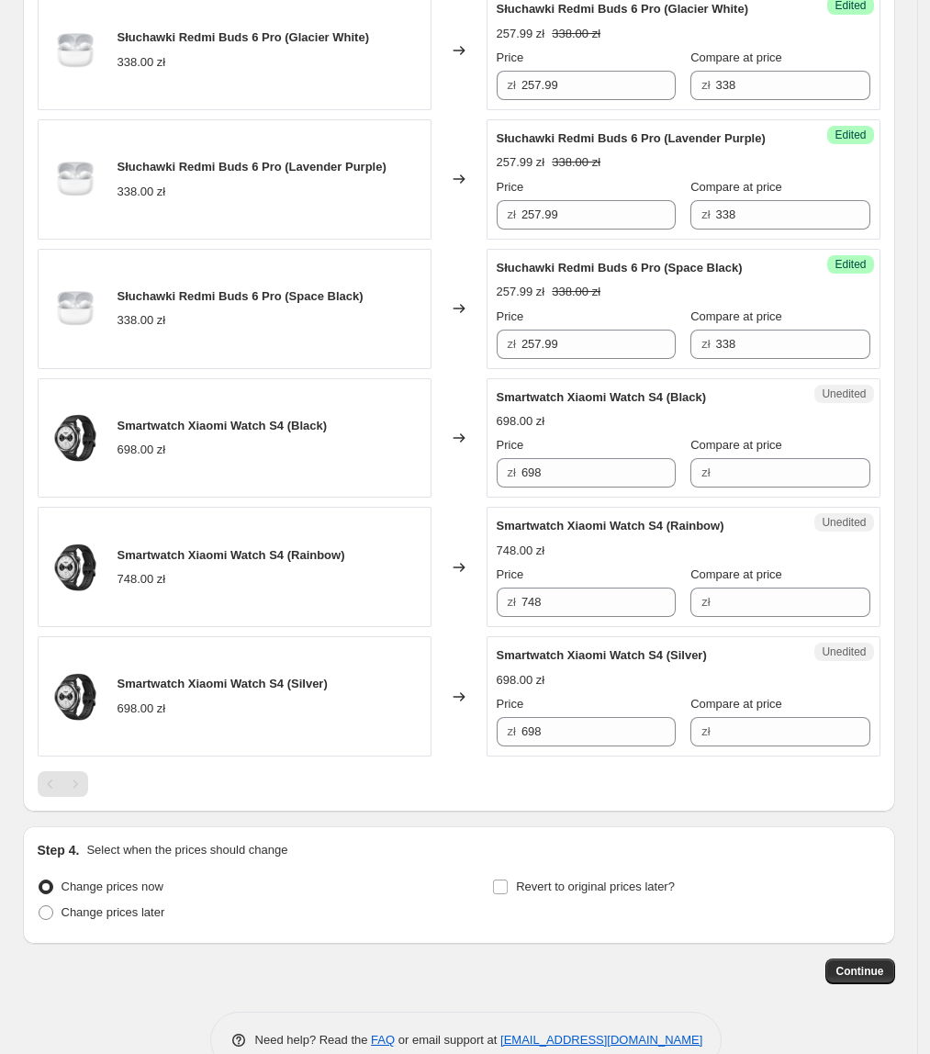
scroll to position [1332, 0]
drag, startPoint x: 603, startPoint y: 475, endPoint x: 729, endPoint y: 489, distance: 126.7
click at [427, 503] on div "Smartwatch Xiaomi Watch 2 Pro (Black) 897.99 zł 948.00 zł Changed to Success Ed…" at bounding box center [459, 49] width 843 height 1413
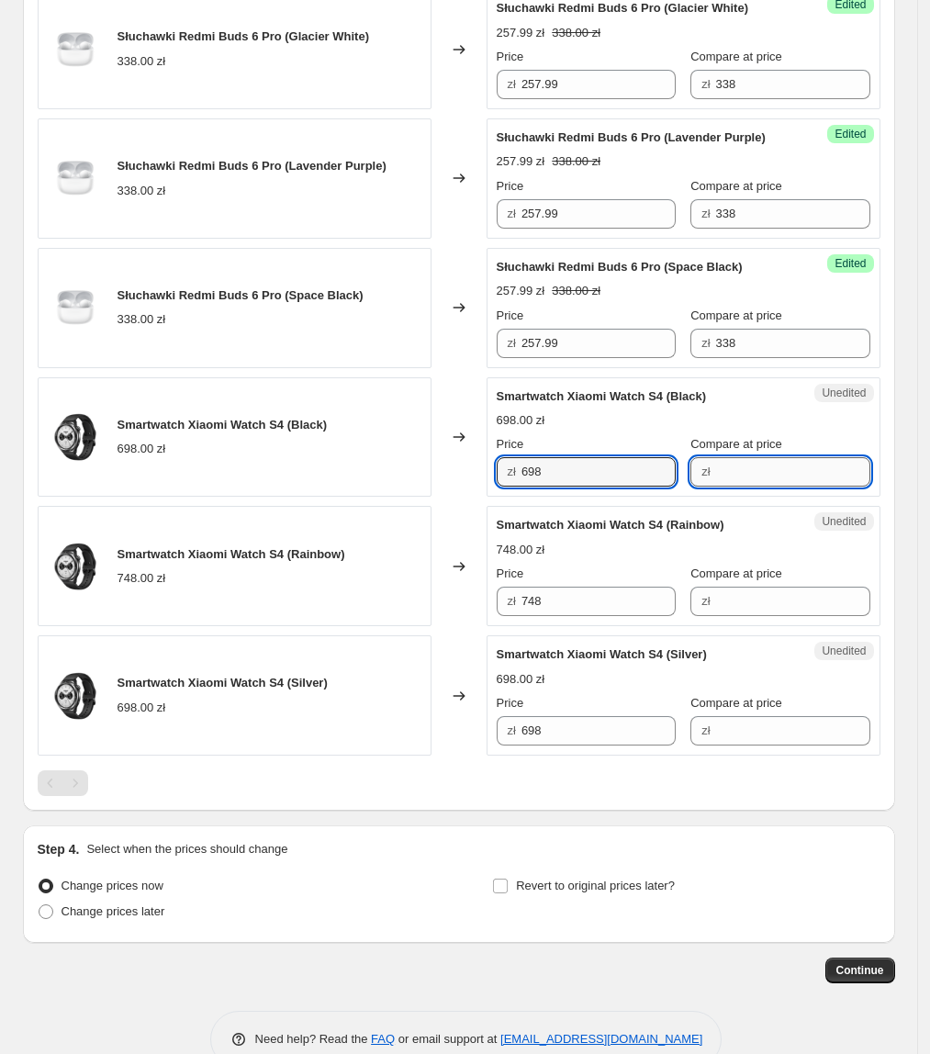
drag, startPoint x: 770, startPoint y: 481, endPoint x: 755, endPoint y: 475, distance: 16.0
click at [770, 479] on input "Compare at price" at bounding box center [793, 471] width 154 height 29
paste input "698"
type input "698"
drag, startPoint x: 577, startPoint y: 472, endPoint x: 471, endPoint y: 487, distance: 106.6
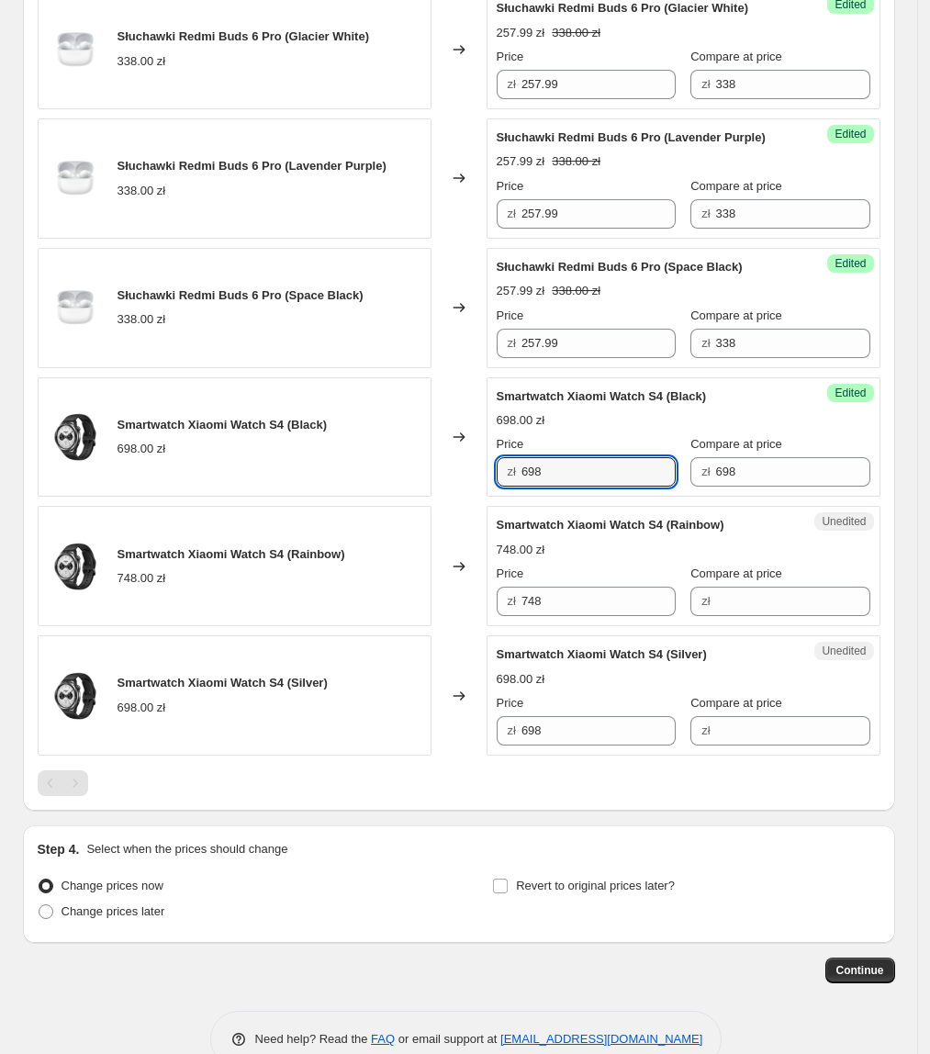
click at [471, 487] on div "Smartwatch Xiaomi Watch S4 (Black) 698.00 zł Changed to Success Edited Smartwat…" at bounding box center [459, 437] width 843 height 120
type input "577.99"
click at [361, 511] on div "Smartwatch Xiaomi Watch 2 Pro (Black) 897.99 zł 948.00 zł Changed to Success Ed…" at bounding box center [459, 49] width 843 height 1413
drag, startPoint x: 608, startPoint y: 471, endPoint x: 494, endPoint y: 526, distance: 126.5
click at [466, 492] on div "Smartwatch Xiaomi Watch S4 (Black) 698.00 zł Changed to Success Edited Smartwat…" at bounding box center [459, 437] width 843 height 120
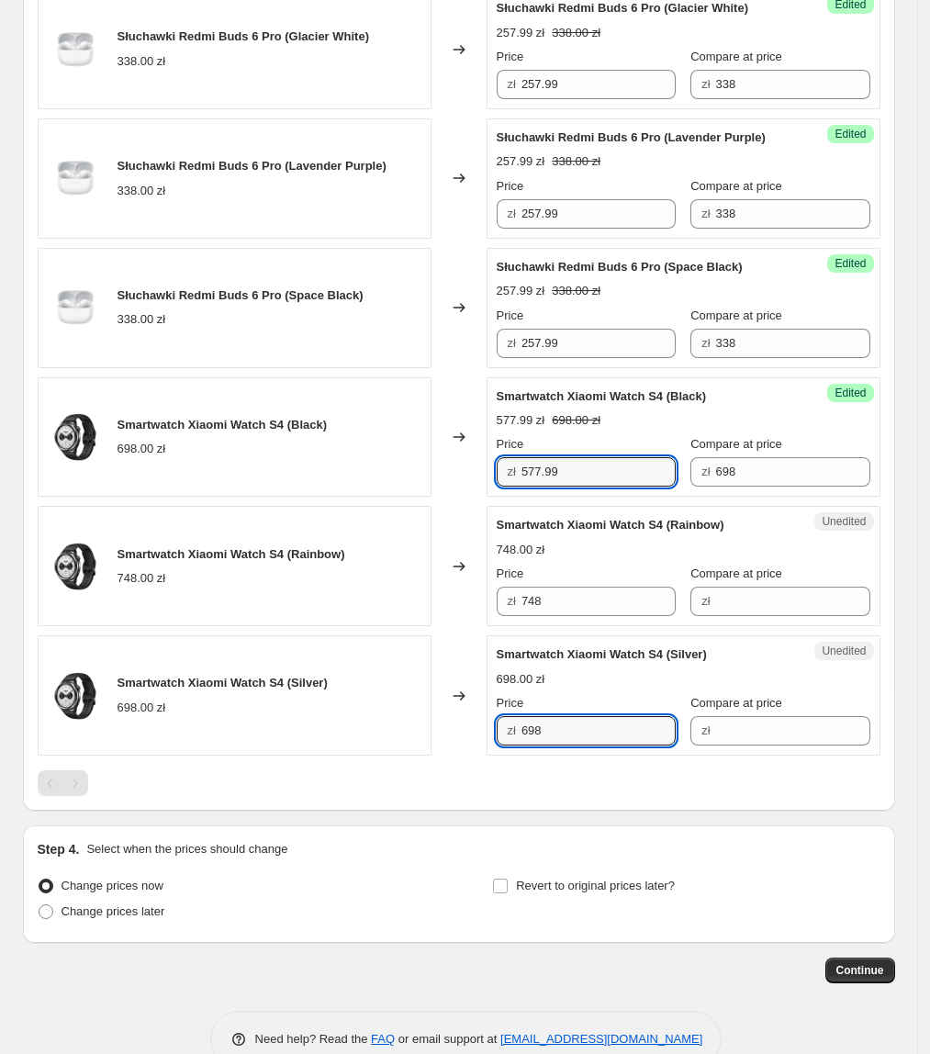
drag, startPoint x: 599, startPoint y: 736, endPoint x: 1151, endPoint y: 1118, distance: 670.7
paste input "577.99"
paste input "text"
drag, startPoint x: 608, startPoint y: 733, endPoint x: 372, endPoint y: 766, distance: 238.3
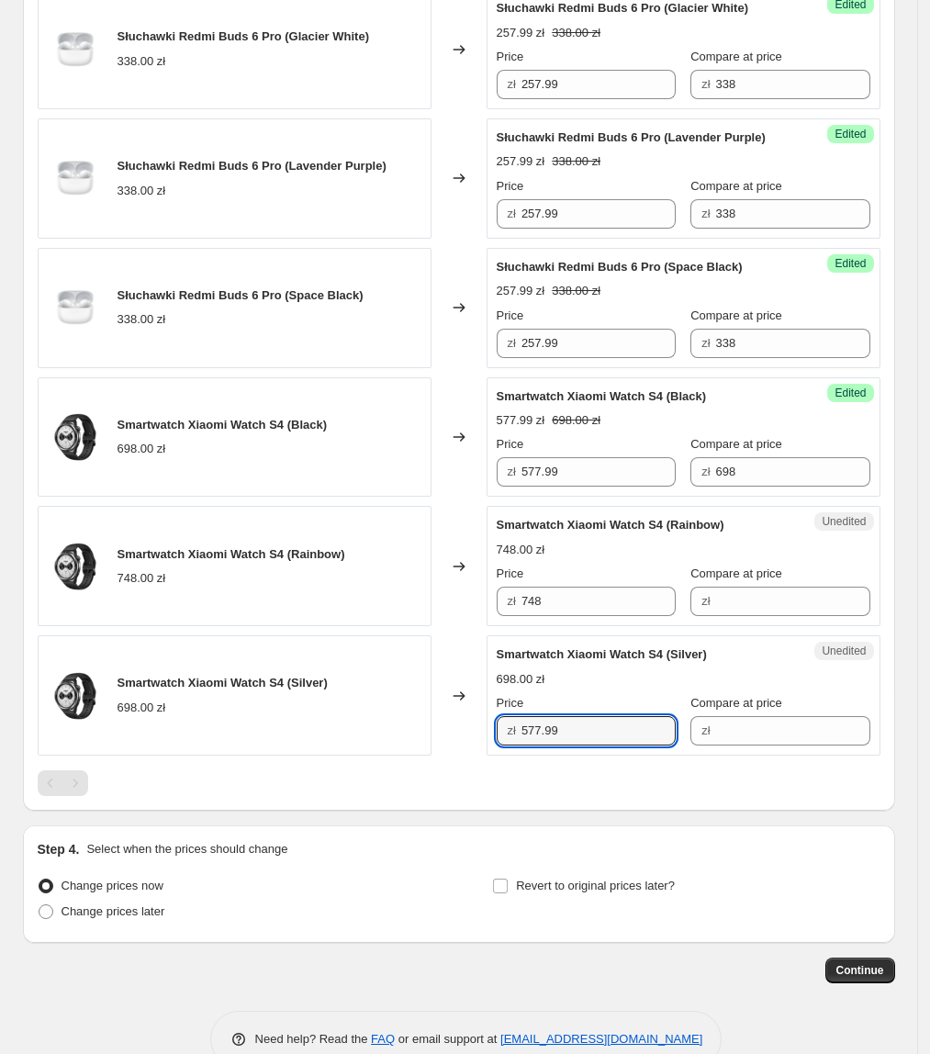
click at [372, 766] on div "Smartwatch Xiaomi Watch 2 Pro (Black) 897.99 zł 948.00 zł Changed to Success Ed…" at bounding box center [459, 70] width 843 height 1454
type input "577.99"
click at [365, 739] on div "Smartwatch Xiaomi Watch S4 (Silver) 698.00 zł" at bounding box center [235, 695] width 394 height 120
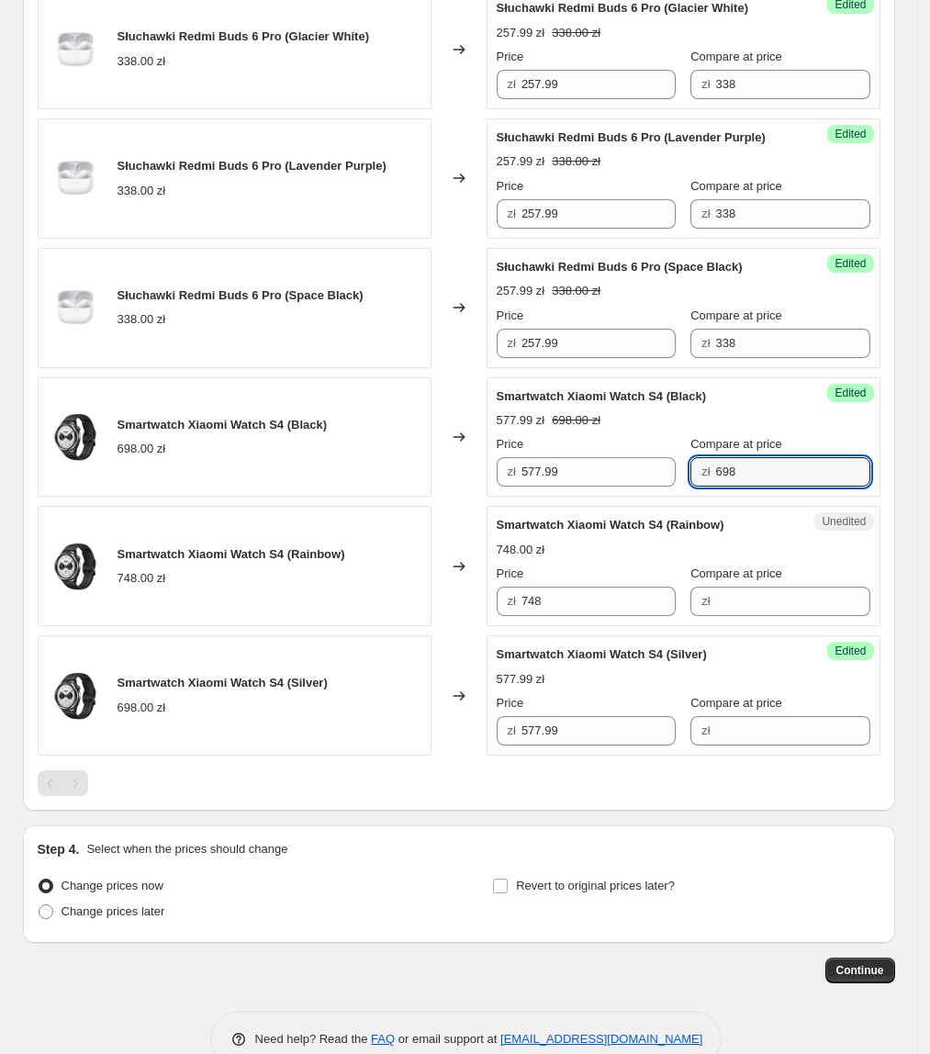
drag, startPoint x: 764, startPoint y: 482, endPoint x: 657, endPoint y: 493, distance: 107.1
click at [657, 487] on div "Price zł 577.99 Compare at price zł 698" at bounding box center [684, 460] width 374 height 51
drag, startPoint x: 766, startPoint y: 736, endPoint x: 747, endPoint y: 747, distance: 22.2
click at [765, 736] on input "Compare at price" at bounding box center [793, 730] width 154 height 29
paste input "698"
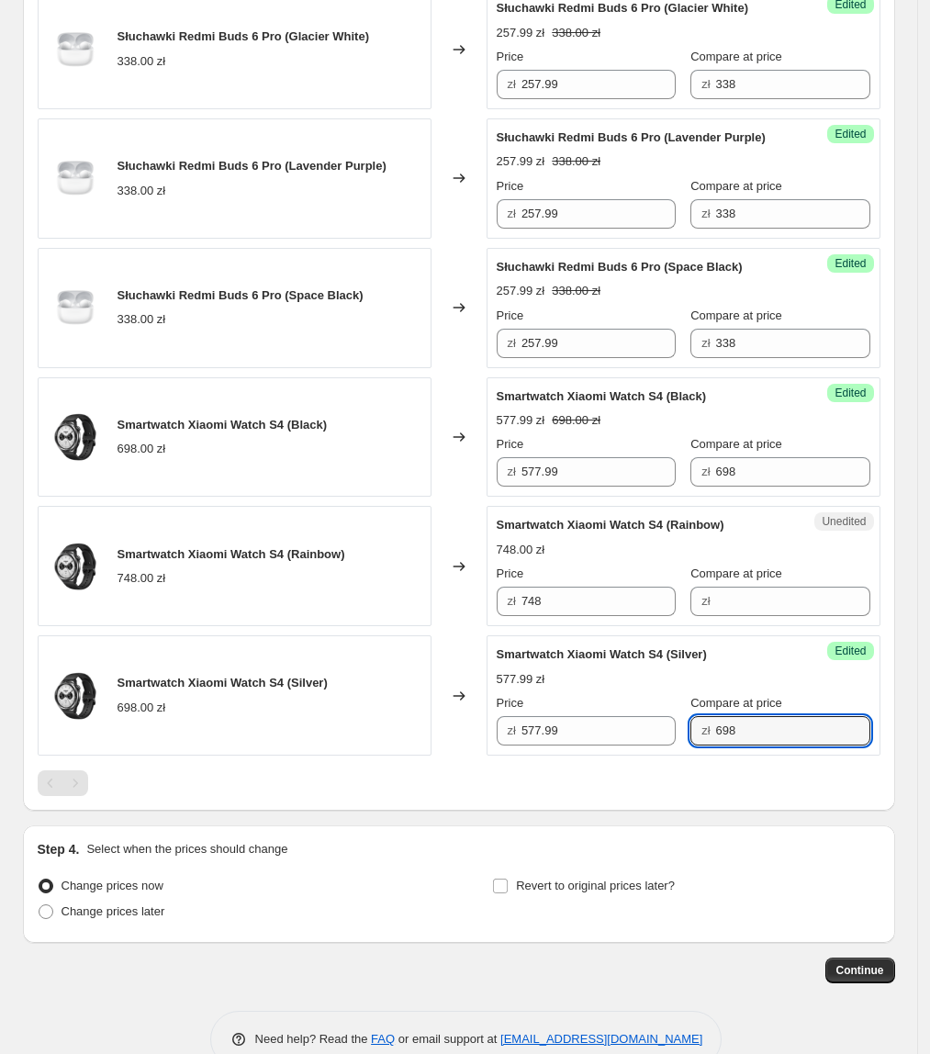
type input "698"
drag, startPoint x: 350, startPoint y: 644, endPoint x: 372, endPoint y: 637, distance: 23.0
click at [351, 644] on div "Smartwatch Xiaomi Watch S4 (Silver) 698.00 zł" at bounding box center [235, 695] width 394 height 120
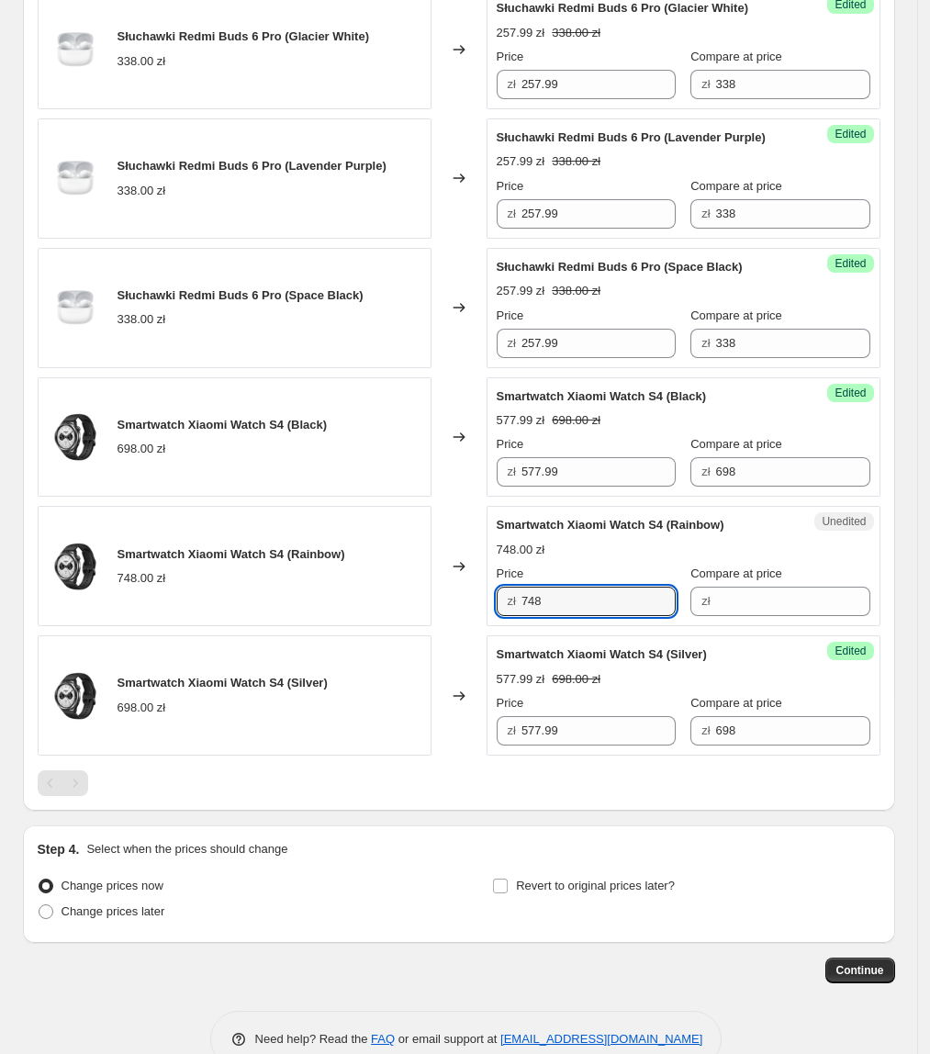
drag, startPoint x: 545, startPoint y: 608, endPoint x: 476, endPoint y: 622, distance: 71.1
click at [476, 622] on div "Smartwatch Xiaomi Watch S4 (Rainbow) 748.00 zł Changed to Unedited Smartwatch X…" at bounding box center [459, 566] width 843 height 120
click at [739, 593] on input "Compare at price" at bounding box center [793, 601] width 154 height 29
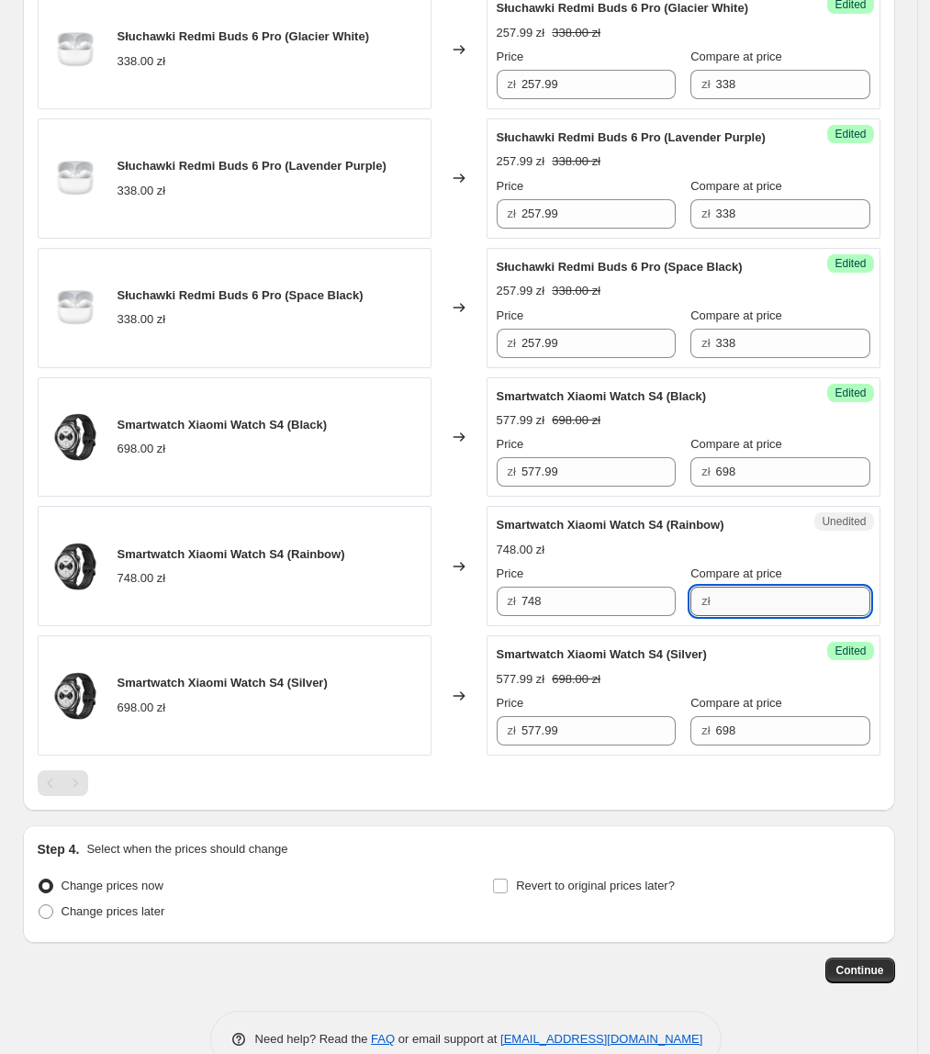
paste input "748"
type input "748"
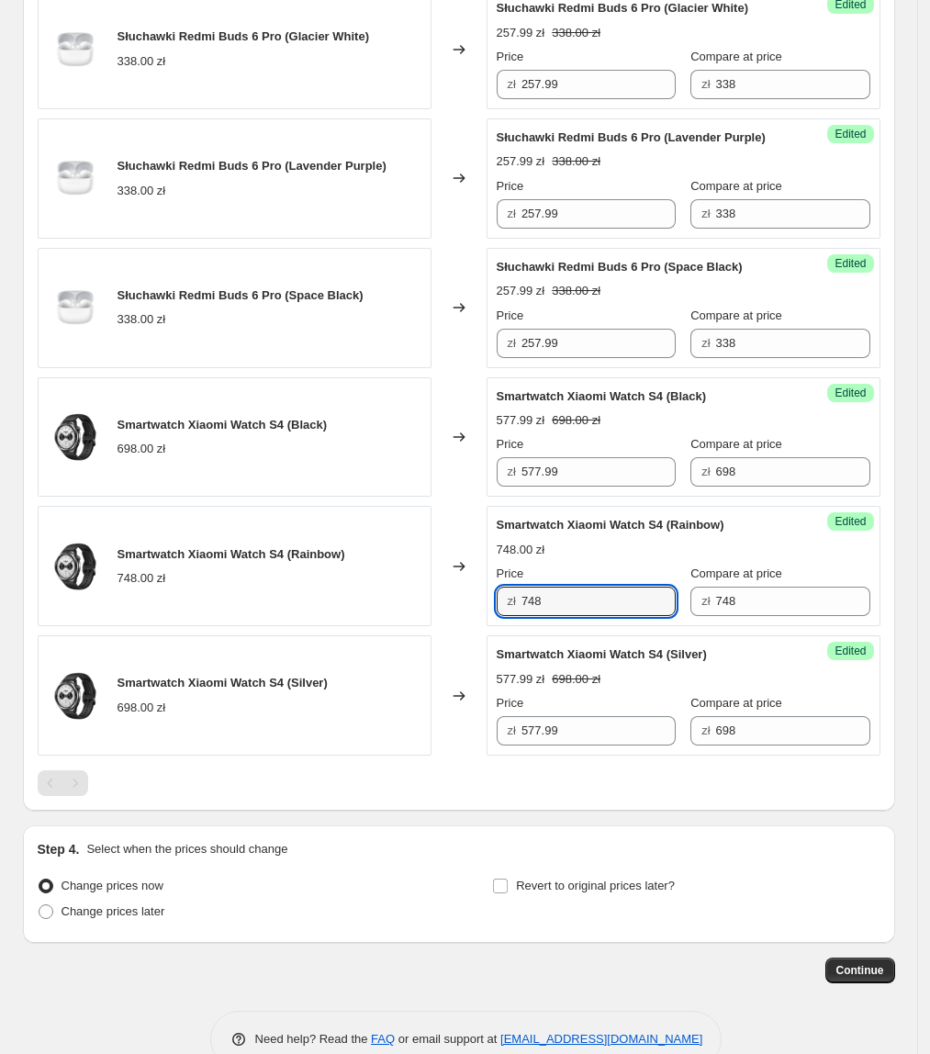
drag, startPoint x: 602, startPoint y: 619, endPoint x: 514, endPoint y: 633, distance: 89.2
click at [516, 633] on div "Smartwatch Xiaomi Watch 2 Pro (Black) 897.99 zł 948.00 zł Changed to Success Ed…" at bounding box center [459, 49] width 843 height 1413
type input "627.99"
click at [399, 621] on div "Smartwatch Xiaomi Watch S4 (Rainbow) 748.00 zł" at bounding box center [235, 566] width 394 height 120
click at [511, 784] on div at bounding box center [459, 783] width 843 height 26
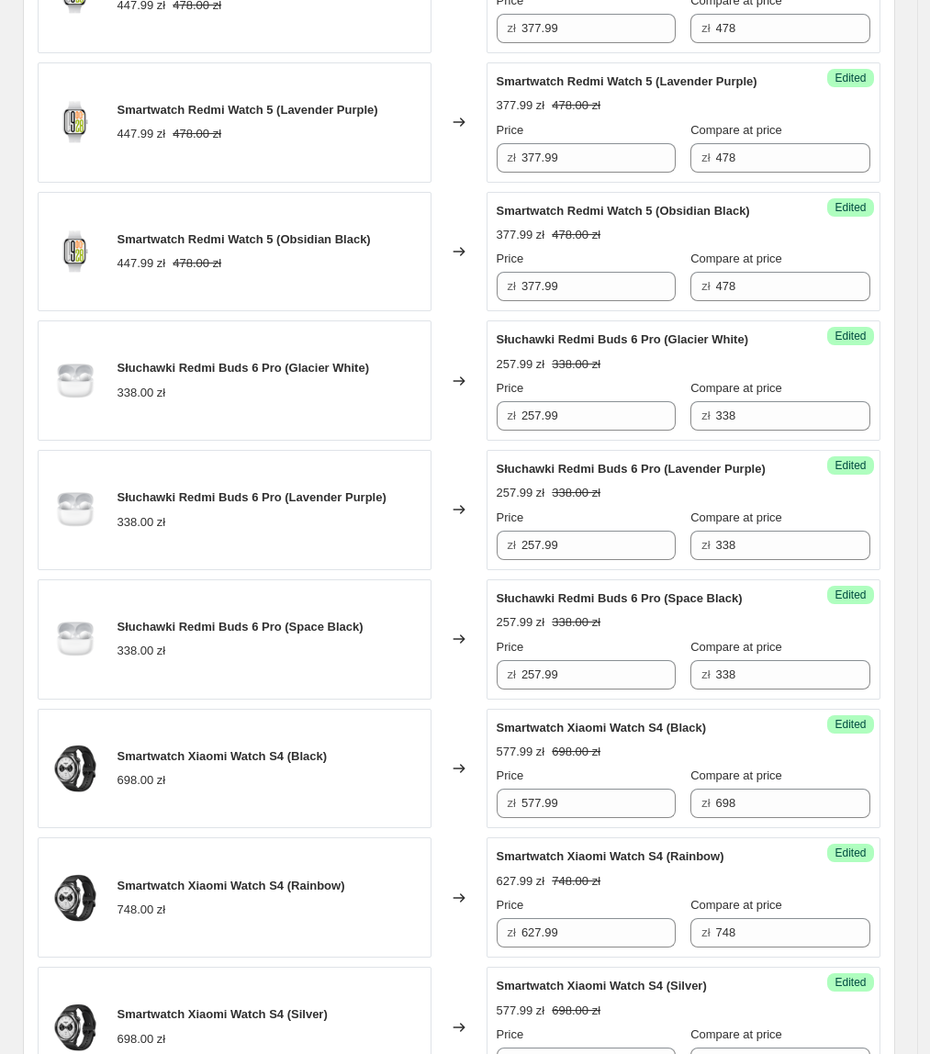
scroll to position [1381, 0]
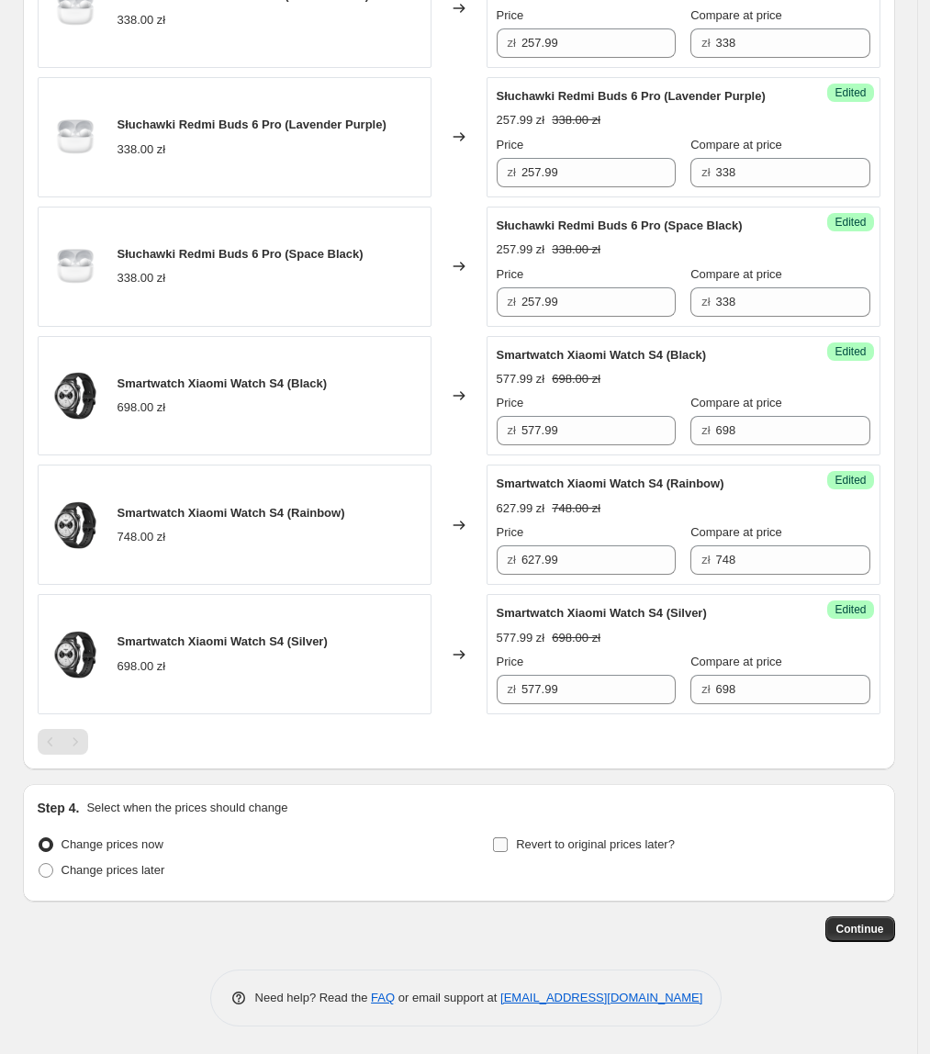
click at [542, 837] on span "Revert to original prices later?" at bounding box center [595, 844] width 159 height 14
click at [508, 837] on input "Revert to original prices later?" at bounding box center [500, 844] width 15 height 15
checkbox input "true"
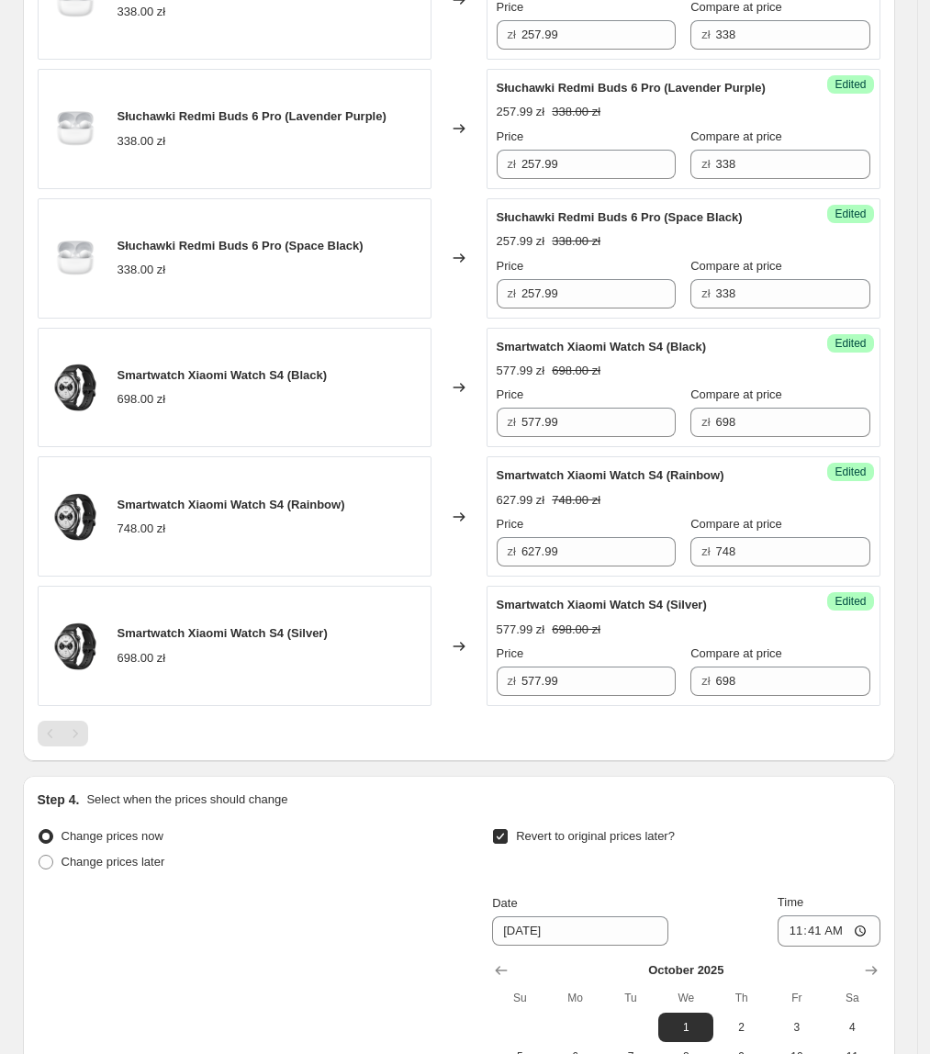
scroll to position [1694, 0]
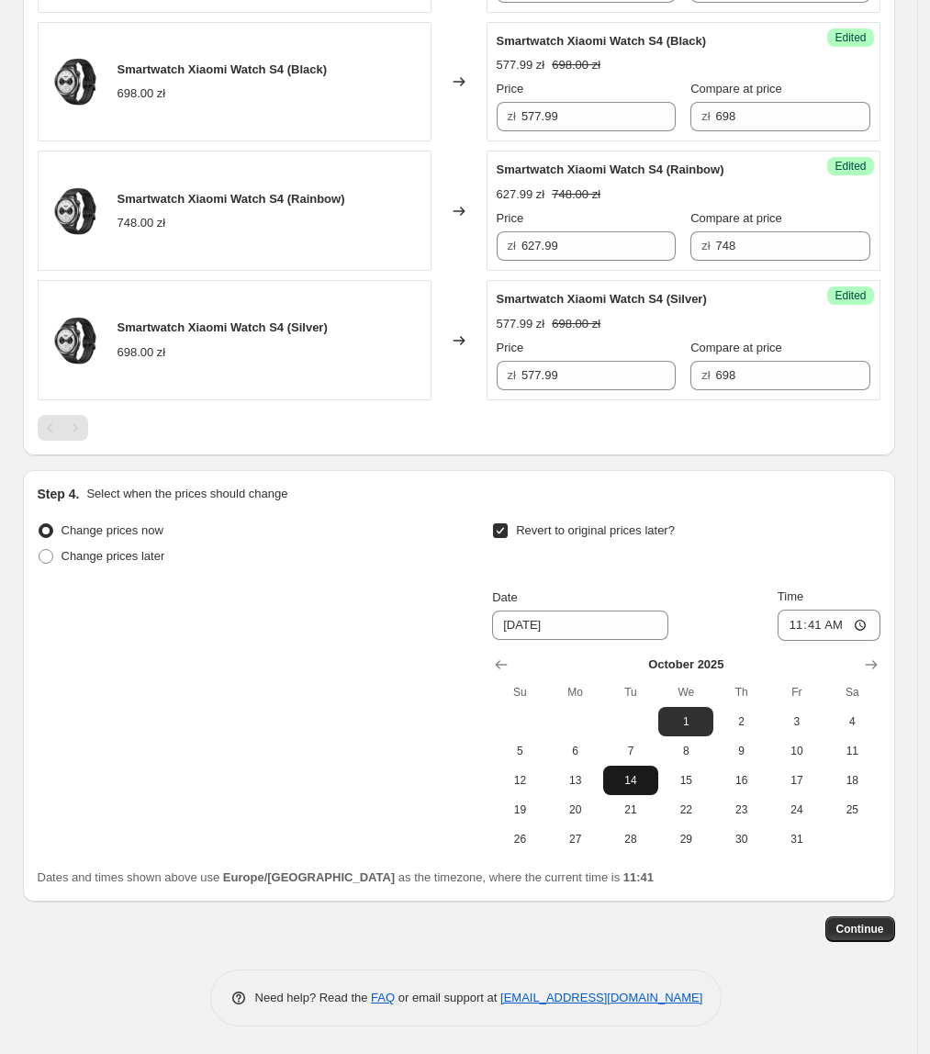
click at [633, 775] on span "14" at bounding box center [631, 780] width 40 height 15
type input "[DATE]"
click at [820, 634] on input "11:41" at bounding box center [829, 625] width 103 height 31
type input "23:55"
click at [827, 553] on div "Revert to original prices later?" at bounding box center [686, 545] width 388 height 55
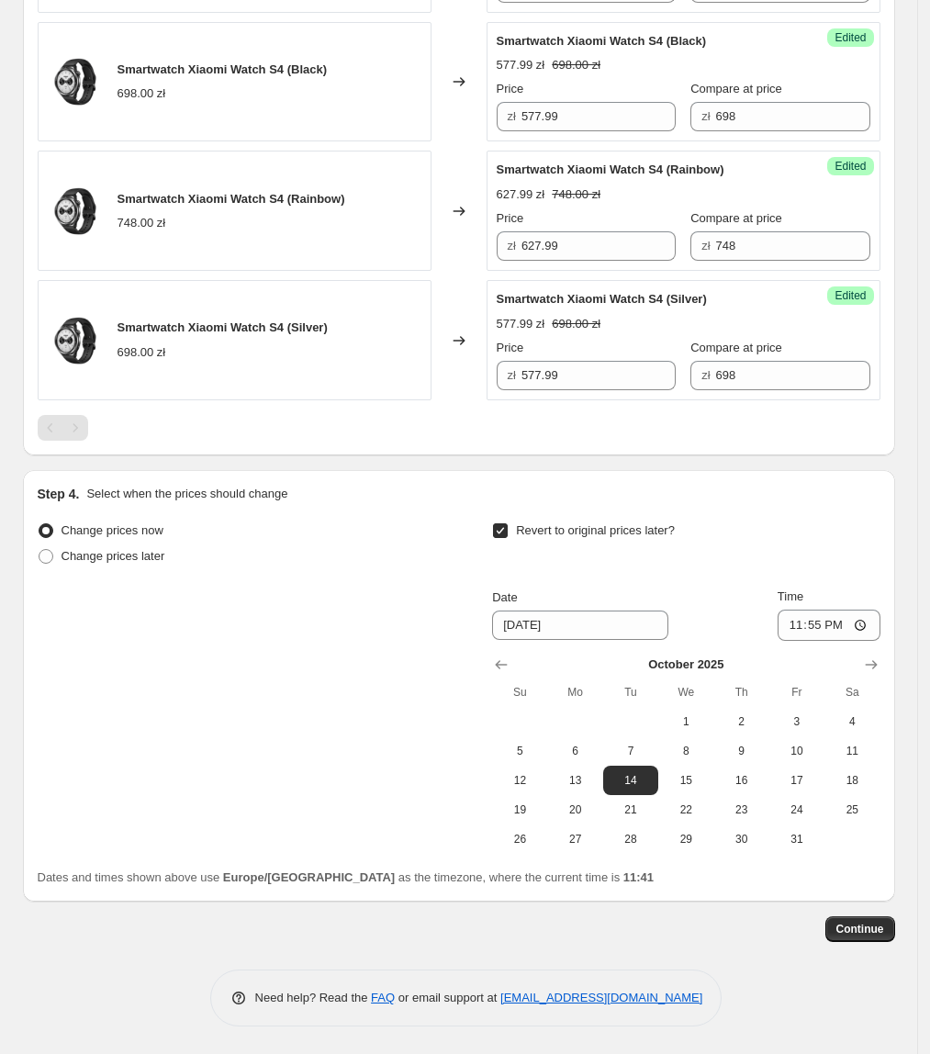
click at [765, 519] on div "Revert to original prices later?" at bounding box center [686, 545] width 388 height 55
click at [467, 482] on div "Step 4. Select when the prices should change Change prices now Change prices la…" at bounding box center [459, 686] width 872 height 432
click at [880, 931] on span "Continue" at bounding box center [861, 929] width 48 height 15
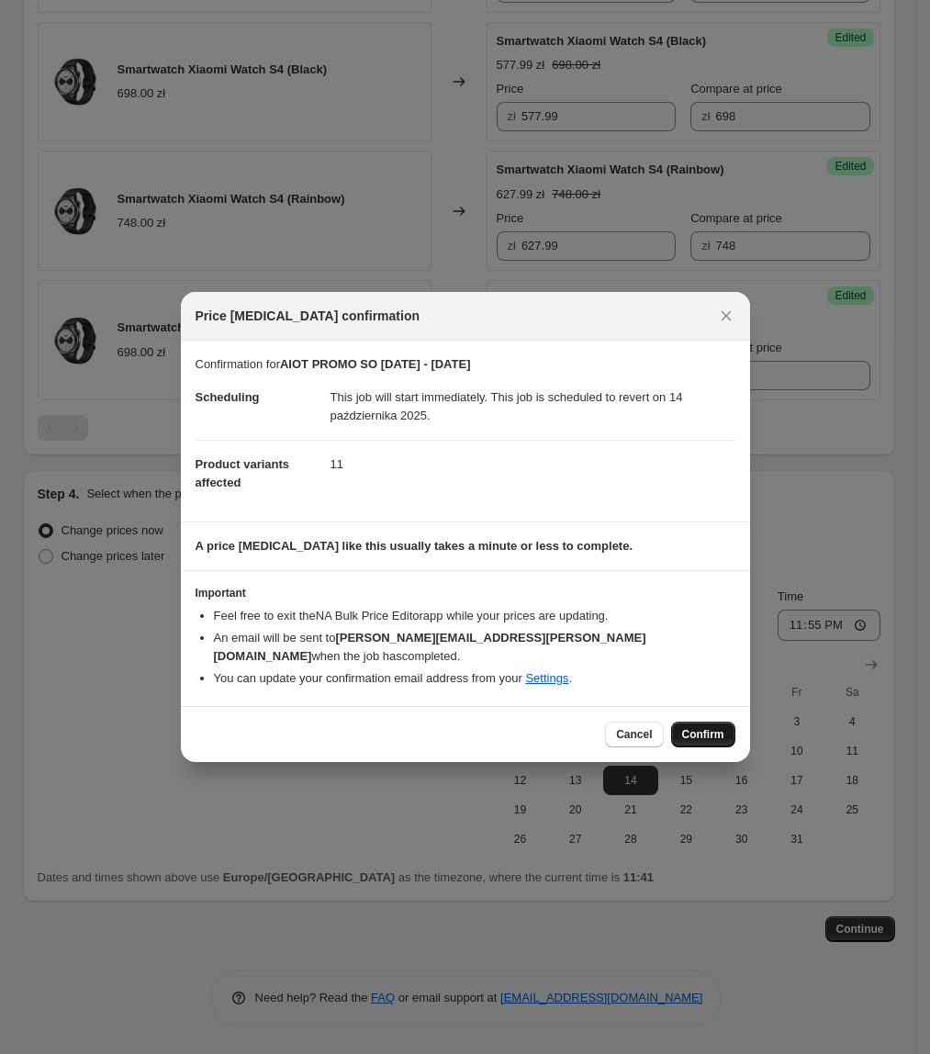
click at [711, 727] on span "Confirm" at bounding box center [703, 734] width 42 height 15
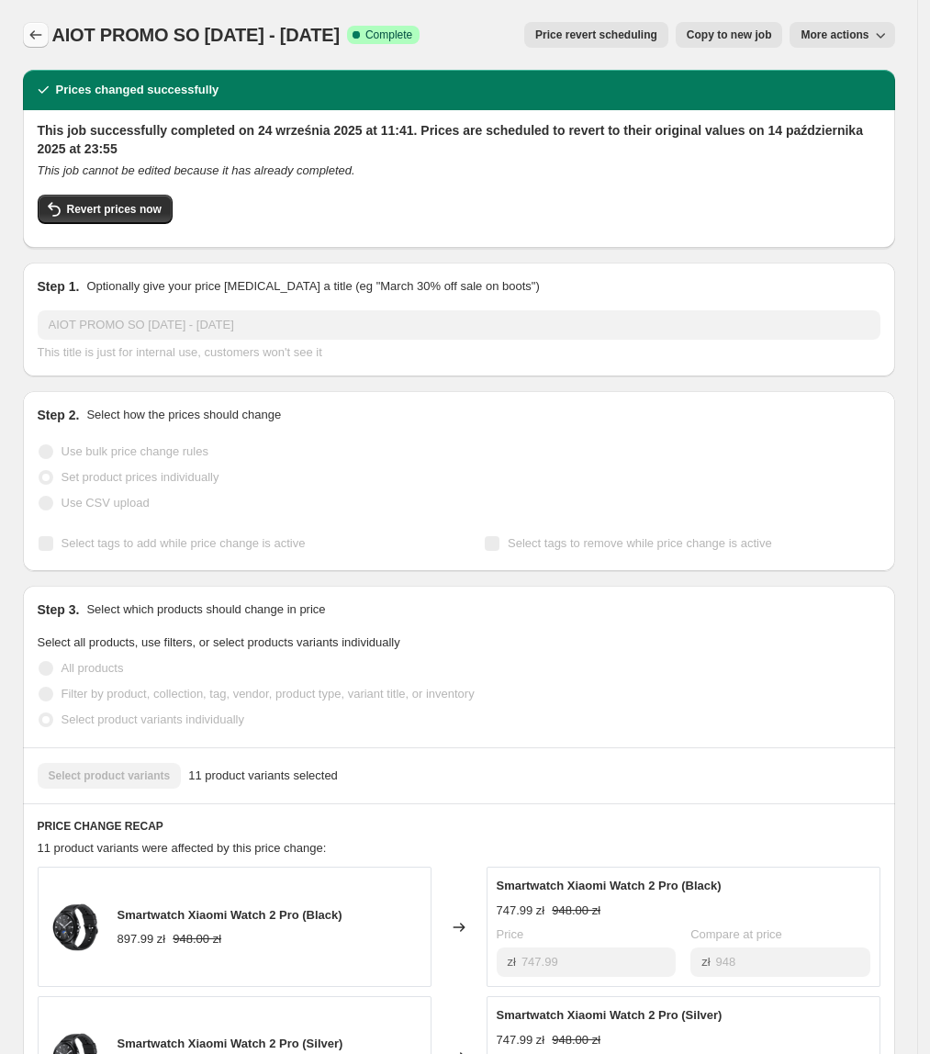
click at [44, 37] on icon "Price change jobs" at bounding box center [36, 35] width 18 height 18
